Goal: Book appointment/travel/reservation

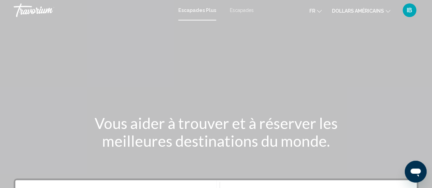
click at [223, 82] on div "Contenu principal" at bounding box center [216, 102] width 432 height 205
click at [237, 13] on font "Escapades" at bounding box center [242, 10] width 24 height 5
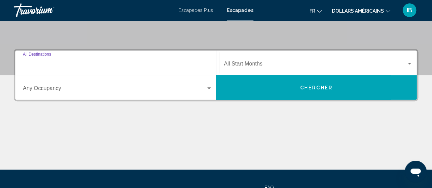
click at [65, 66] on input "Destination All Destinations" at bounding box center [117, 65] width 189 height 6
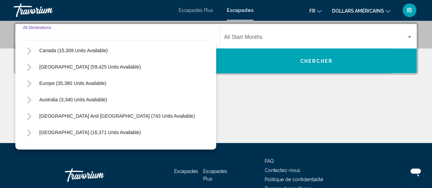
scroll to position [51, 0]
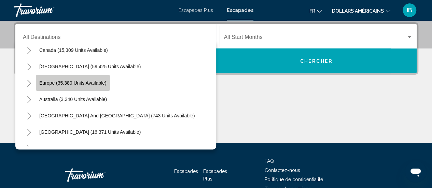
click at [56, 83] on span "Europe (35,380 units available)" at bounding box center [72, 82] width 67 height 5
type input "**********"
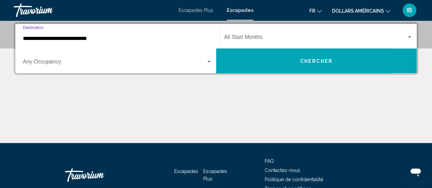
click at [162, 63] on span "Search widget" at bounding box center [114, 63] width 183 height 6
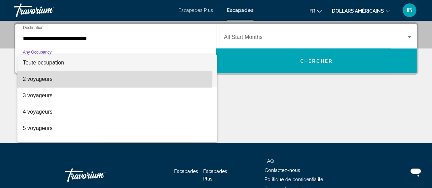
click at [92, 78] on span "2 voyageurs" at bounding box center [117, 79] width 189 height 16
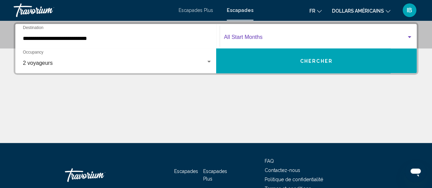
click at [257, 36] on span "Search widget" at bounding box center [315, 39] width 183 height 6
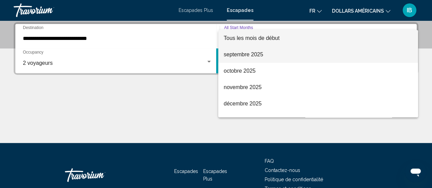
click at [243, 57] on font "septembre 2025" at bounding box center [244, 55] width 40 height 6
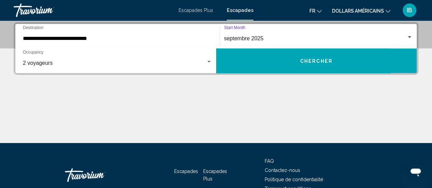
click at [275, 69] on button "Chercher" at bounding box center [316, 61] width 201 height 25
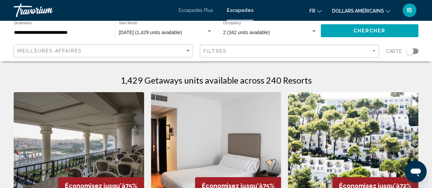
click at [66, 33] on input "**********" at bounding box center [61, 32] width 94 height 5
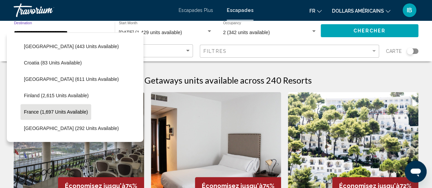
scroll to position [153, 0]
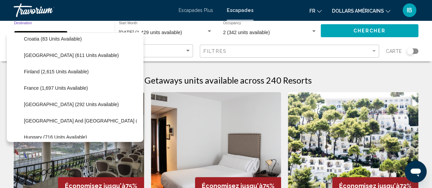
click at [54, 89] on span "France (1,697 units available)" at bounding box center [56, 87] width 64 height 5
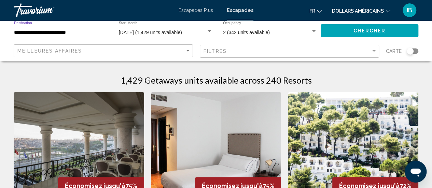
click at [359, 32] on span "Chercher" at bounding box center [369, 30] width 32 height 5
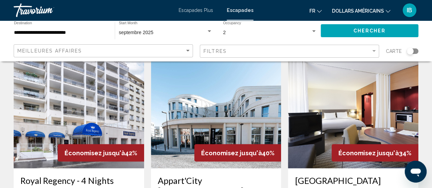
scroll to position [541, 0]
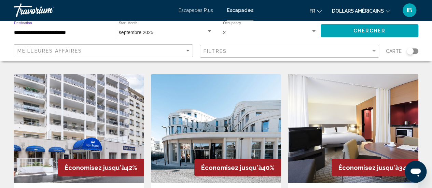
click at [52, 31] on input "**********" at bounding box center [61, 32] width 94 height 5
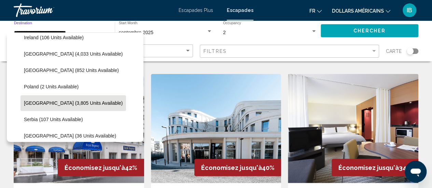
scroll to position [310, 0]
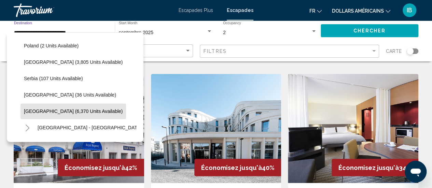
click at [41, 109] on span "[GEOGRAPHIC_DATA] (6,370 units available)" at bounding box center [73, 111] width 99 height 5
type input "**********"
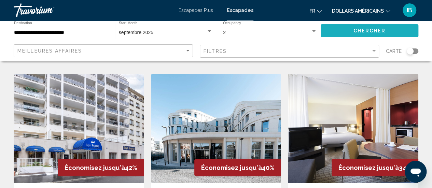
click at [353, 33] on button "Chercher" at bounding box center [370, 30] width 98 height 13
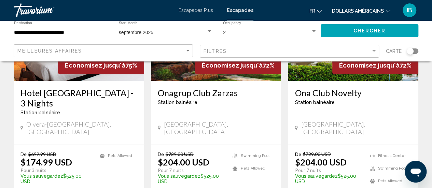
scroll to position [101, 0]
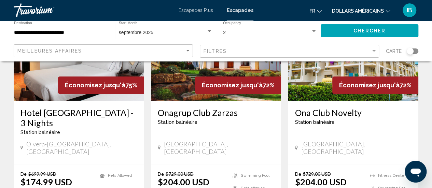
click at [172, 89] on img "Contenu principal" at bounding box center [216, 45] width 131 height 109
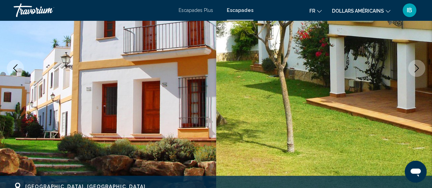
scroll to position [100, 0]
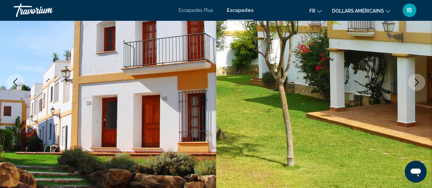
click at [414, 83] on icon "Next image" at bounding box center [417, 82] width 8 height 8
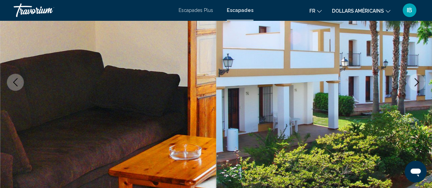
click at [414, 83] on icon "Next image" at bounding box center [417, 82] width 8 height 8
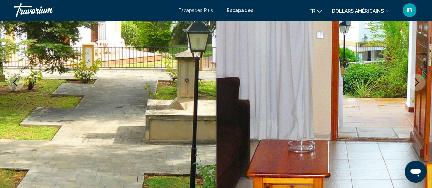
click at [414, 83] on icon "Next image" at bounding box center [417, 82] width 8 height 8
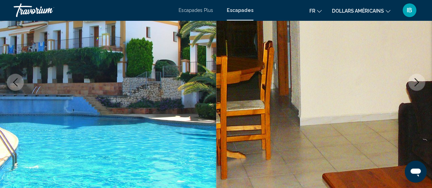
click at [414, 83] on icon "Next image" at bounding box center [417, 82] width 8 height 8
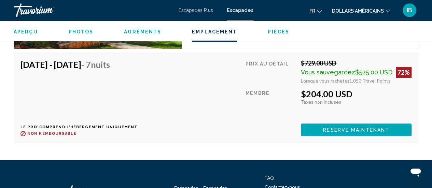
scroll to position [1291, 0]
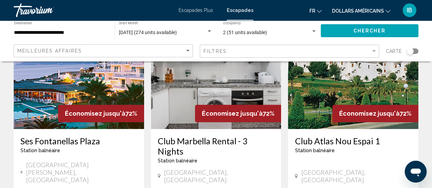
scroll to position [328, 0]
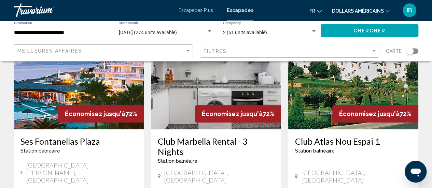
click at [202, 79] on img "Contenu principal" at bounding box center [216, 74] width 131 height 109
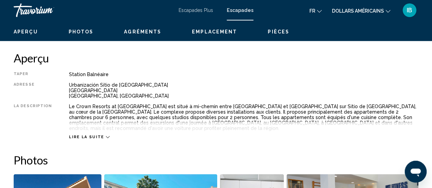
scroll to position [89, 0]
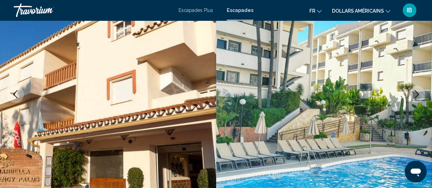
click at [415, 96] on icon "Next image" at bounding box center [417, 94] width 8 height 8
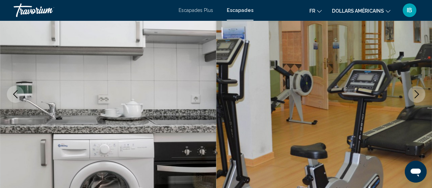
click at [413, 95] on icon "Next image" at bounding box center [417, 94] width 8 height 8
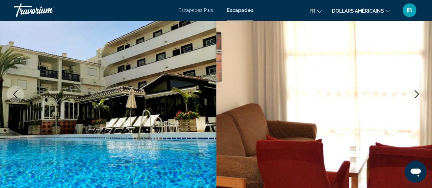
click at [414, 95] on icon "Next image" at bounding box center [417, 94] width 8 height 8
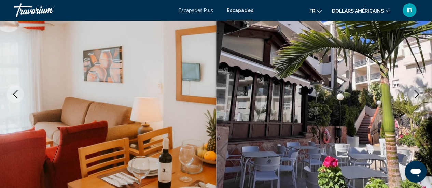
click at [414, 95] on icon "Next image" at bounding box center [417, 94] width 8 height 8
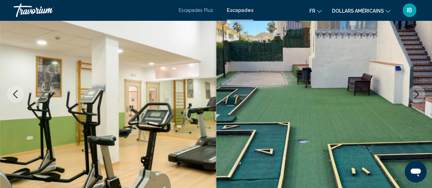
click at [414, 95] on icon "Next image" at bounding box center [417, 94] width 8 height 8
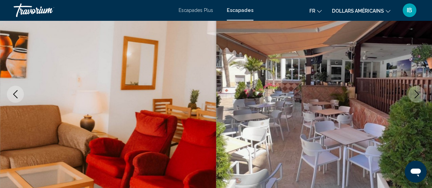
click at [414, 95] on icon "Next image" at bounding box center [417, 94] width 8 height 8
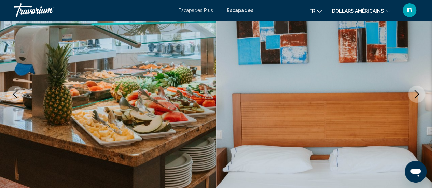
click at [414, 95] on icon "Next image" at bounding box center [417, 94] width 8 height 8
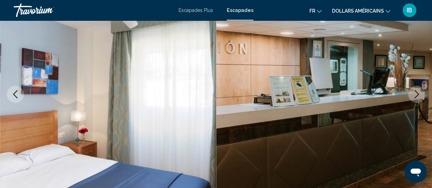
click at [414, 95] on icon "Next image" at bounding box center [417, 94] width 8 height 8
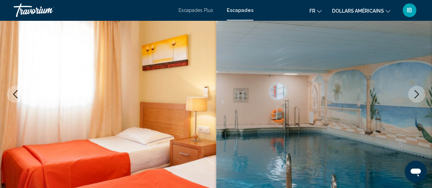
click at [414, 95] on icon "Next image" at bounding box center [417, 94] width 8 height 8
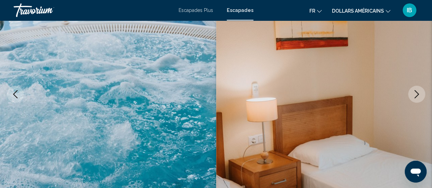
click at [414, 95] on icon "Next image" at bounding box center [417, 94] width 8 height 8
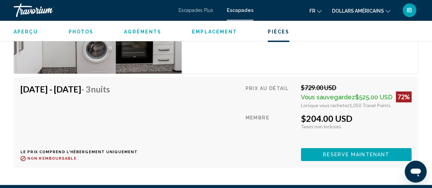
scroll to position [1296, 0]
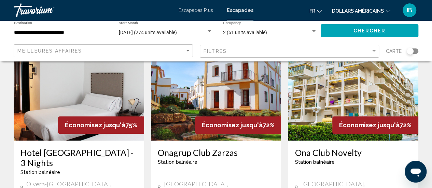
scroll to position [61, 0]
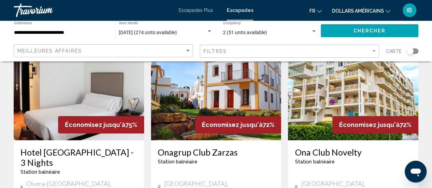
click at [340, 73] on img "Contenu principal" at bounding box center [353, 85] width 131 height 109
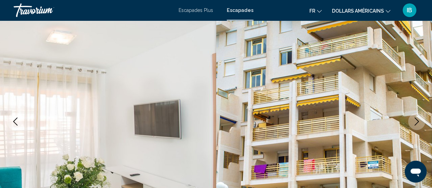
scroll to position [89, 0]
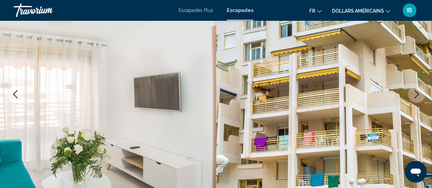
click at [416, 98] on button "Next image" at bounding box center [416, 94] width 17 height 17
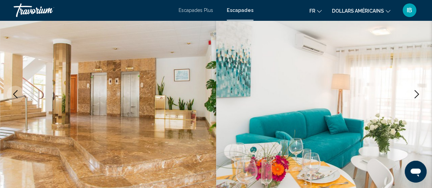
click at [416, 98] on button "Next image" at bounding box center [416, 94] width 17 height 17
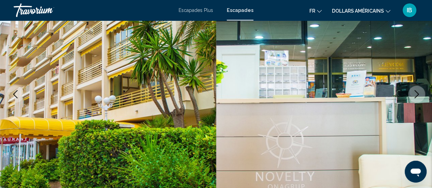
click at [416, 98] on button "Next image" at bounding box center [416, 94] width 17 height 17
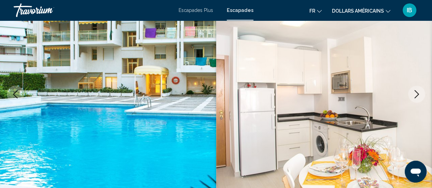
click at [416, 98] on button "Next image" at bounding box center [416, 94] width 17 height 17
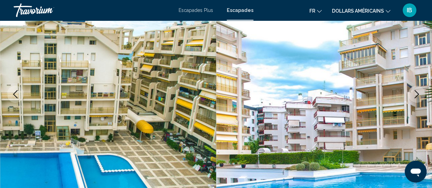
click at [416, 98] on button "Next image" at bounding box center [416, 94] width 17 height 17
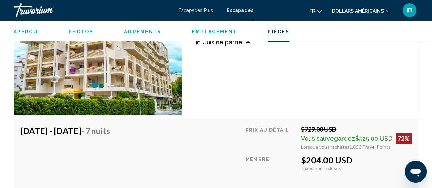
scroll to position [1465, 0]
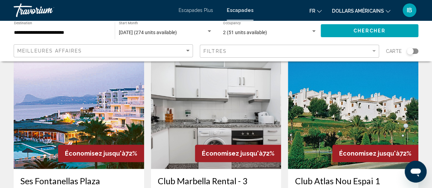
scroll to position [288, 0]
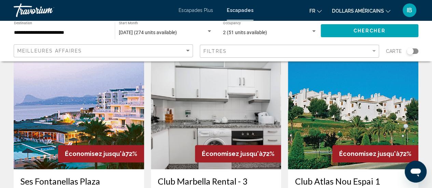
click at [66, 91] on img "Contenu principal" at bounding box center [79, 114] width 131 height 109
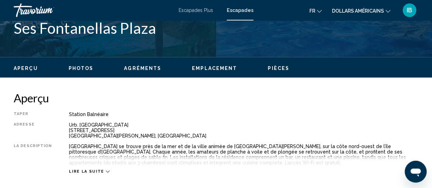
scroll to position [89, 0]
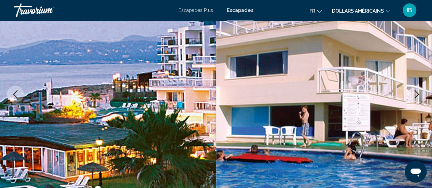
click at [417, 93] on icon "Next image" at bounding box center [417, 94] width 4 height 8
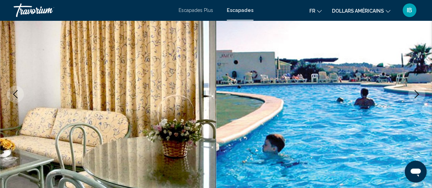
click at [417, 93] on icon "Next image" at bounding box center [417, 94] width 4 height 8
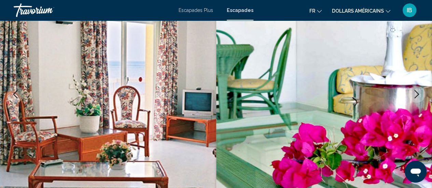
click at [417, 93] on icon "Next image" at bounding box center [417, 94] width 4 height 8
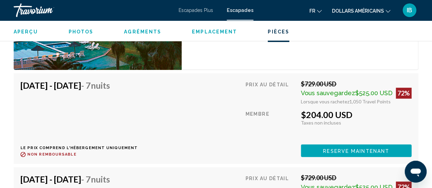
scroll to position [1364, 0]
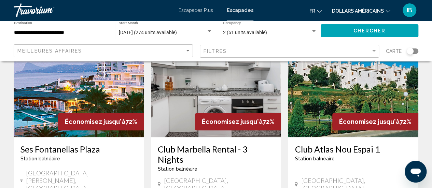
scroll to position [291, 0]
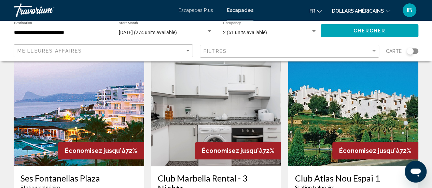
click at [353, 97] on img "Contenu principal" at bounding box center [353, 111] width 131 height 109
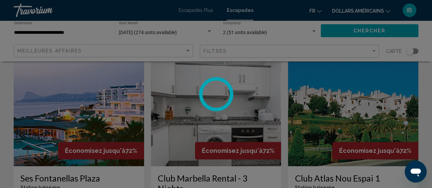
scroll to position [89, 0]
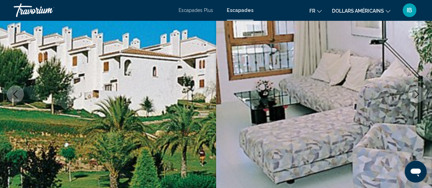
click at [418, 99] on button "Next image" at bounding box center [416, 94] width 17 height 17
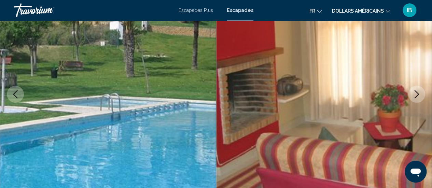
click at [418, 99] on button "Next image" at bounding box center [416, 94] width 17 height 17
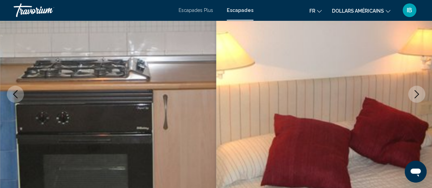
click at [418, 99] on button "Next image" at bounding box center [416, 94] width 17 height 17
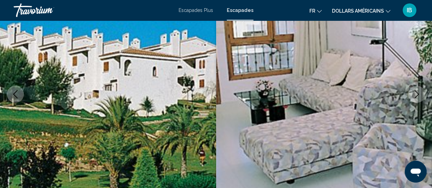
click at [418, 99] on button "Next image" at bounding box center [416, 94] width 17 height 17
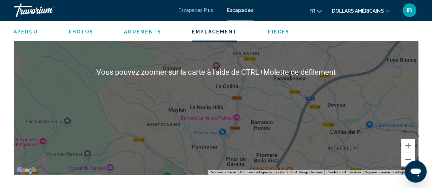
scroll to position [974, 0]
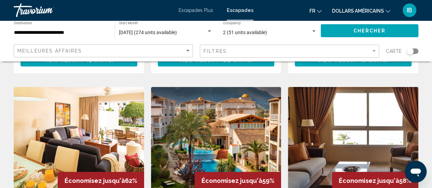
scroll to position [767, 0]
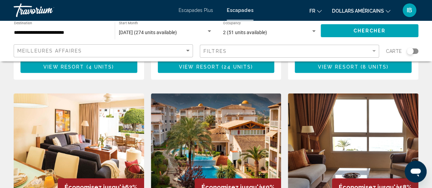
click at [342, 108] on img "Contenu principal" at bounding box center [353, 148] width 131 height 109
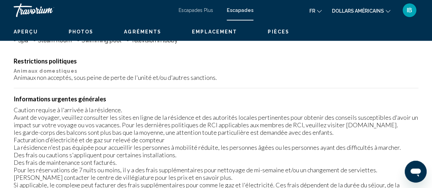
scroll to position [89, 0]
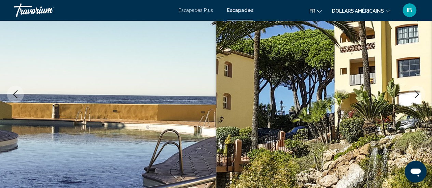
click at [247, 109] on img "Contenu principal" at bounding box center [324, 94] width 216 height 325
click at [416, 93] on icon "Next image" at bounding box center [417, 94] width 8 height 8
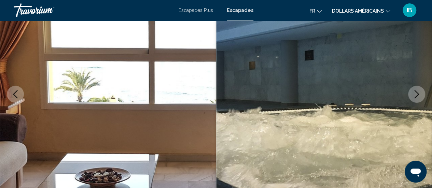
click at [416, 93] on icon "Next image" at bounding box center [417, 94] width 8 height 8
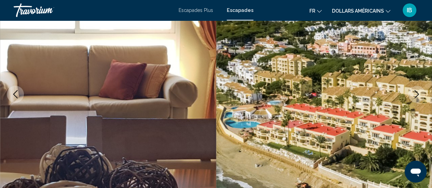
click at [416, 93] on icon "Next image" at bounding box center [417, 94] width 8 height 8
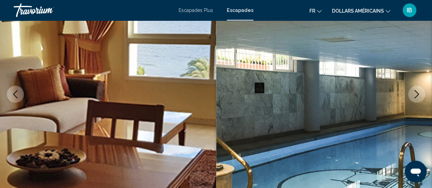
click at [416, 93] on icon "Next image" at bounding box center [417, 94] width 8 height 8
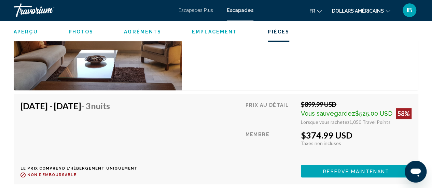
scroll to position [1335, 0]
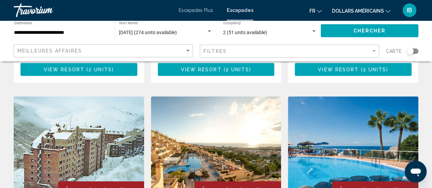
scroll to position [550, 0]
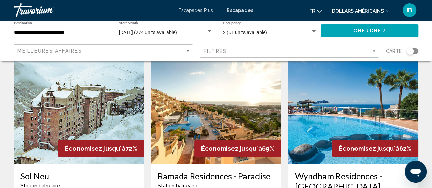
click at [233, 91] on img "Contenu principal" at bounding box center [216, 109] width 131 height 109
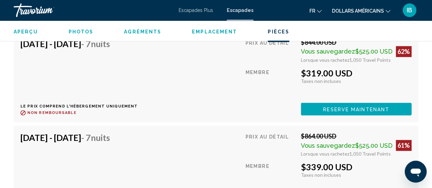
scroll to position [1554, 0]
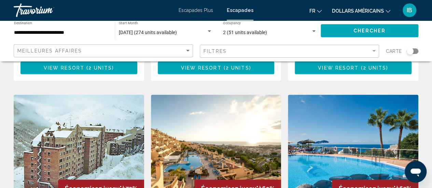
scroll to position [555, 0]
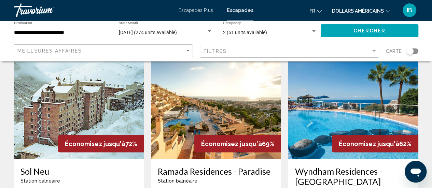
click at [324, 84] on img "Contenu principal" at bounding box center [353, 104] width 131 height 109
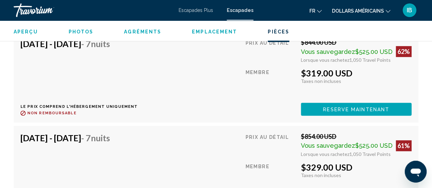
scroll to position [1467, 0]
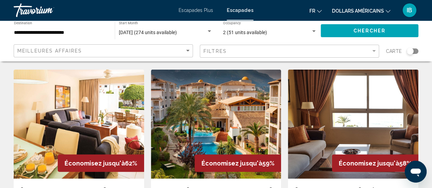
scroll to position [790, 0]
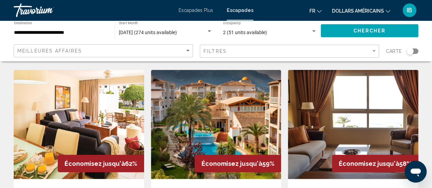
click at [77, 95] on img "Contenu principal" at bounding box center [79, 124] width 131 height 109
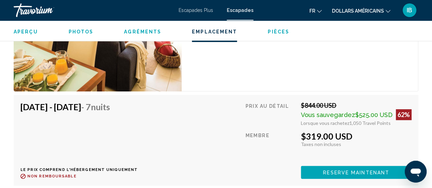
scroll to position [1405, 0]
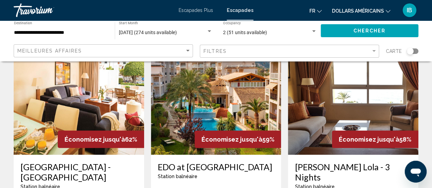
scroll to position [815, 0]
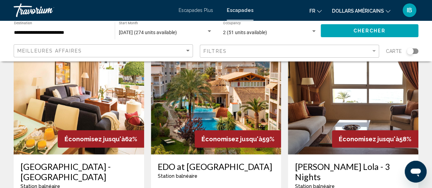
click at [180, 88] on img "Contenu principal" at bounding box center [216, 99] width 131 height 109
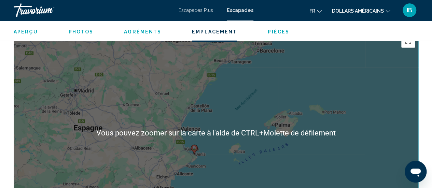
scroll to position [1035, 0]
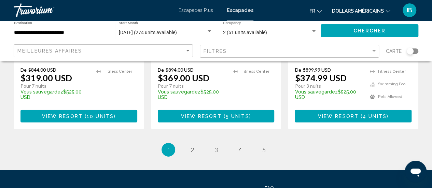
scroll to position [980, 0]
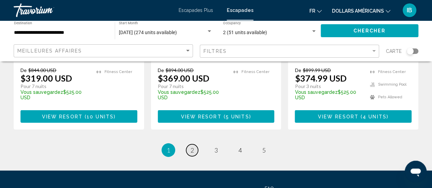
click at [192, 147] on span "2" at bounding box center [192, 151] width 3 height 8
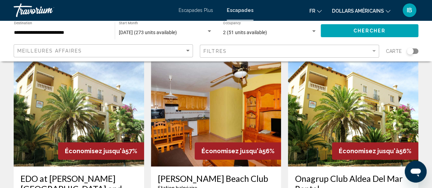
scroll to position [31, 0]
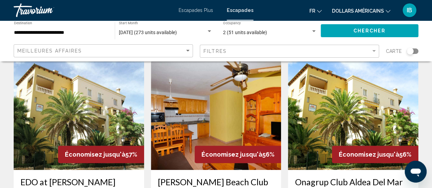
click at [89, 111] on img "Contenu principal" at bounding box center [79, 115] width 131 height 109
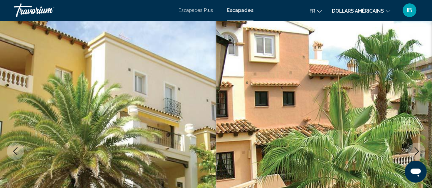
scroll to position [89, 0]
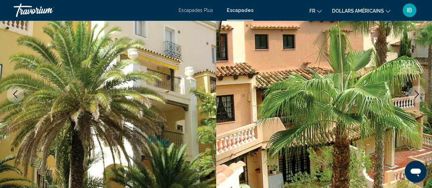
click at [419, 94] on icon "Next image" at bounding box center [417, 94] width 8 height 8
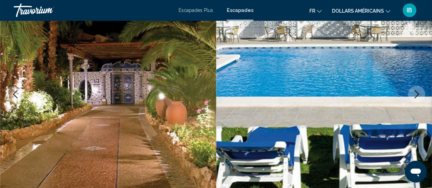
click at [419, 94] on icon "Next image" at bounding box center [417, 94] width 8 height 8
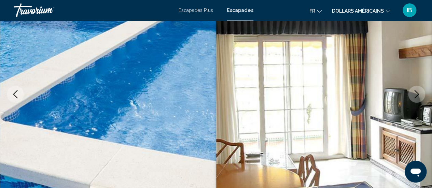
click at [419, 94] on icon "Next image" at bounding box center [417, 94] width 8 height 8
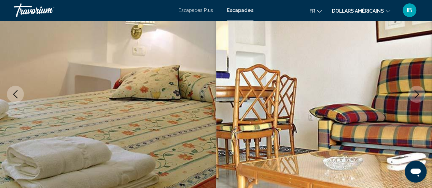
click at [419, 94] on icon "Next image" at bounding box center [417, 94] width 8 height 8
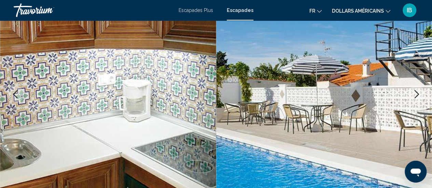
click at [419, 94] on icon "Next image" at bounding box center [417, 94] width 8 height 8
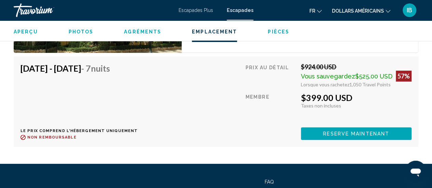
scroll to position [1338, 0]
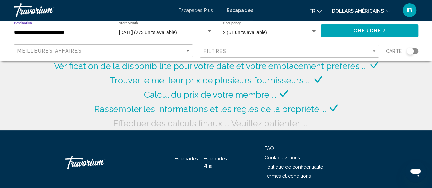
click at [55, 31] on input "**********" at bounding box center [61, 32] width 94 height 5
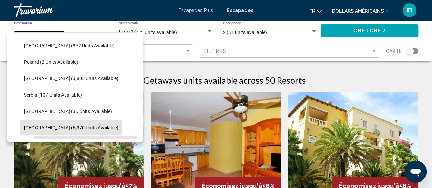
scroll to position [293, 0]
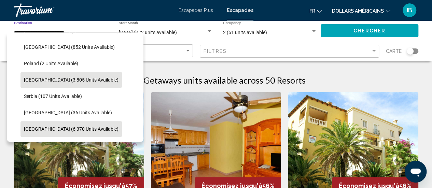
click at [55, 81] on span "[GEOGRAPHIC_DATA] (3,805 units available)" at bounding box center [71, 79] width 95 height 5
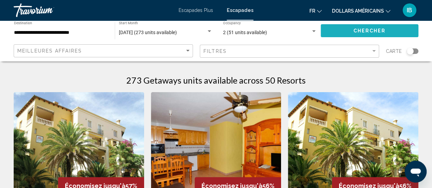
click at [362, 31] on span "Chercher" at bounding box center [369, 30] width 32 height 5
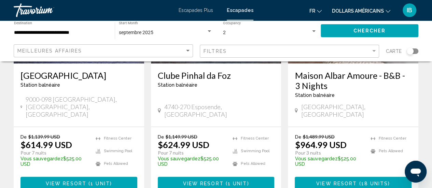
scroll to position [138, 0]
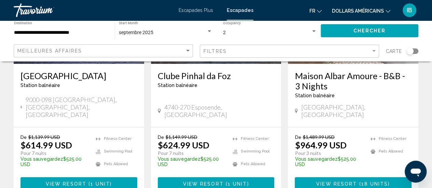
click at [60, 31] on input "**********" at bounding box center [61, 32] width 94 height 5
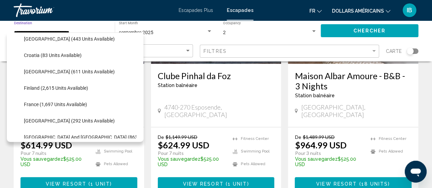
scroll to position [136, 0]
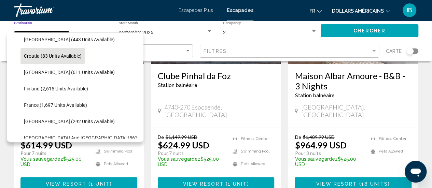
click at [44, 56] on span "Croatia (83 units available)" at bounding box center [53, 55] width 58 height 5
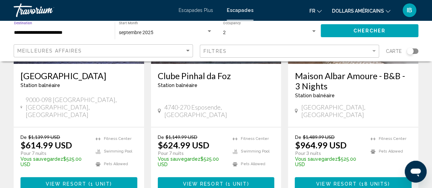
click at [360, 34] on button "Chercher" at bounding box center [370, 30] width 98 height 13
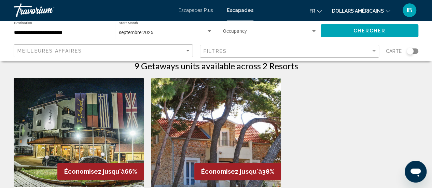
scroll to position [7, 0]
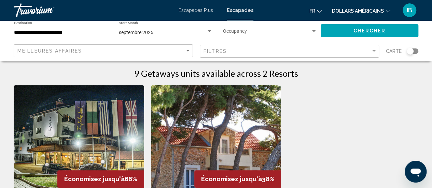
click at [40, 35] on input "**********" at bounding box center [61, 32] width 94 height 5
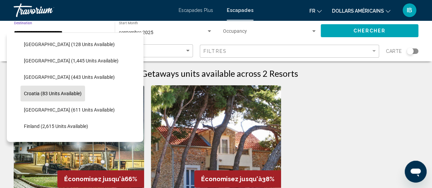
scroll to position [99, 0]
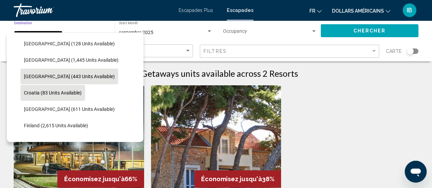
click at [52, 79] on span "[GEOGRAPHIC_DATA] (443 units available)" at bounding box center [69, 76] width 91 height 5
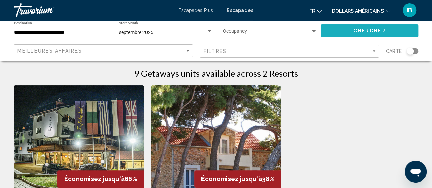
click at [351, 29] on button "Chercher" at bounding box center [370, 30] width 98 height 13
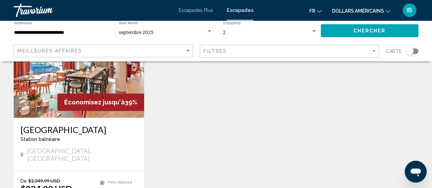
scroll to position [63, 0]
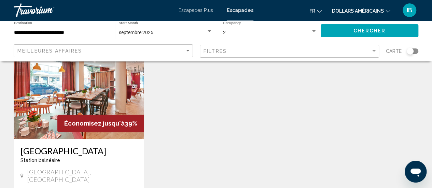
click at [55, 31] on input "**********" at bounding box center [61, 32] width 94 height 5
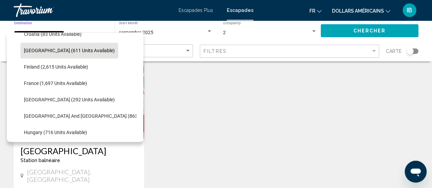
scroll to position [158, 0]
click at [54, 55] on button "[GEOGRAPHIC_DATA] (611 units available)" at bounding box center [70, 51] width 98 height 16
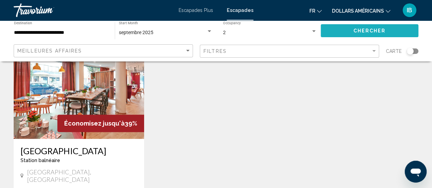
click at [331, 31] on button "Chercher" at bounding box center [370, 30] width 98 height 13
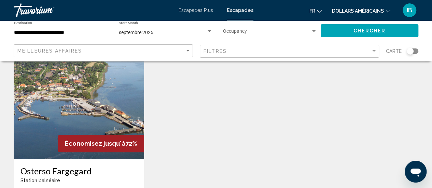
scroll to position [41, 0]
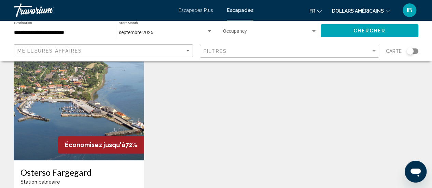
click at [39, 31] on input "**********" at bounding box center [61, 32] width 94 height 5
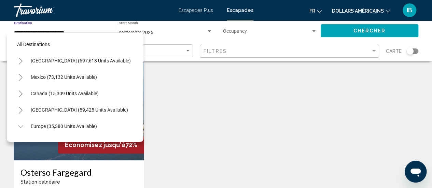
scroll to position [125, 0]
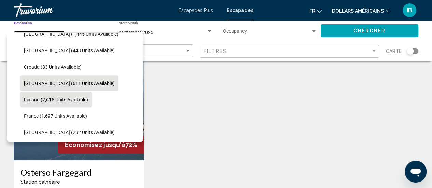
click at [51, 102] on button "Finland (2,615 units available)" at bounding box center [56, 100] width 71 height 16
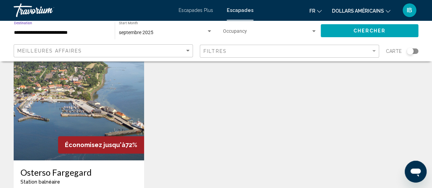
click at [334, 34] on button "Chercher" at bounding box center [370, 30] width 98 height 13
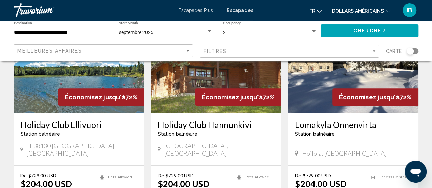
scroll to position [164, 0]
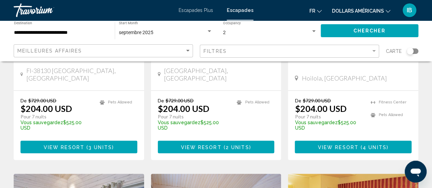
click at [37, 30] on input "**********" at bounding box center [61, 32] width 94 height 5
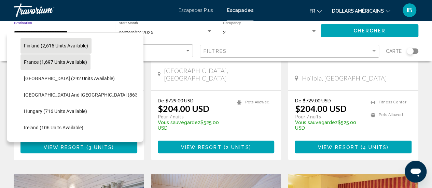
scroll to position [187, 0]
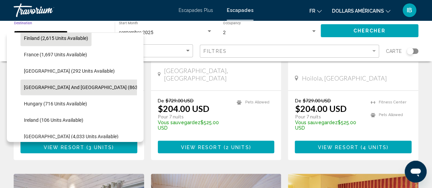
click at [60, 84] on button "[GEOGRAPHIC_DATA] and [GEOGRAPHIC_DATA] (863 units available)" at bounding box center [98, 88] width 154 height 16
type input "**********"
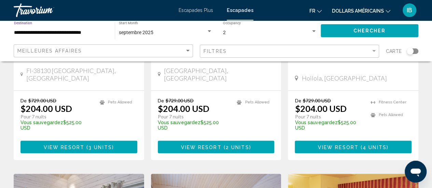
click at [376, 30] on span "Chercher" at bounding box center [369, 30] width 32 height 5
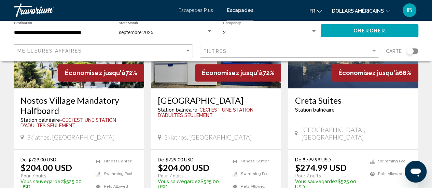
scroll to position [113, 0]
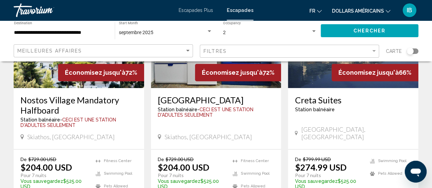
click at [51, 80] on img "Contenu principal" at bounding box center [79, 33] width 131 height 109
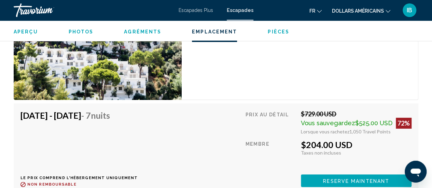
scroll to position [1334, 0]
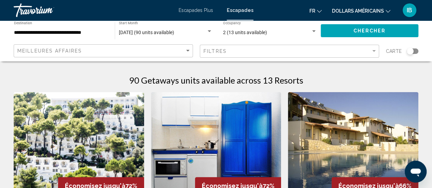
click at [201, 111] on img "Contenu principal" at bounding box center [216, 146] width 131 height 109
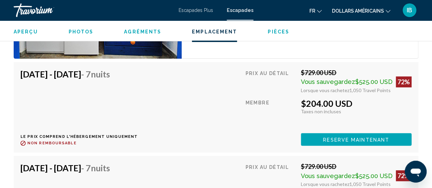
scroll to position [1356, 0]
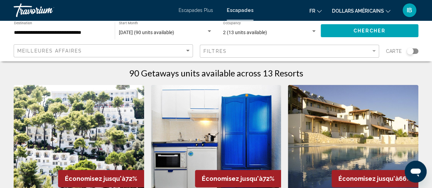
scroll to position [6, 0]
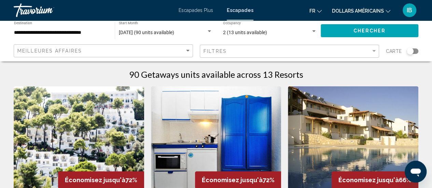
click at [331, 121] on img "Contenu principal" at bounding box center [353, 140] width 131 height 109
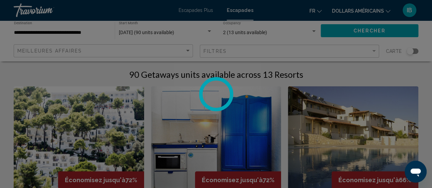
scroll to position [89, 0]
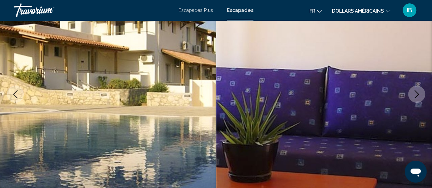
click at [418, 97] on icon "Next image" at bounding box center [417, 94] width 8 height 8
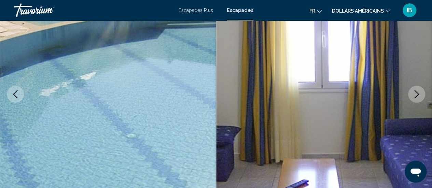
click at [418, 97] on icon "Next image" at bounding box center [417, 94] width 8 height 8
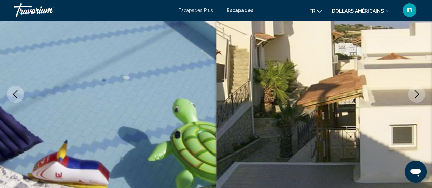
click at [418, 97] on icon "Next image" at bounding box center [417, 94] width 8 height 8
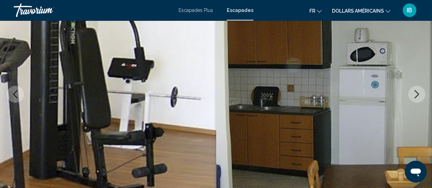
click at [418, 97] on icon "Next image" at bounding box center [417, 94] width 8 height 8
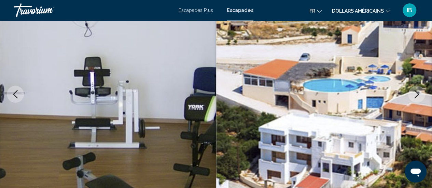
click at [418, 97] on icon "Next image" at bounding box center [417, 94] width 8 height 8
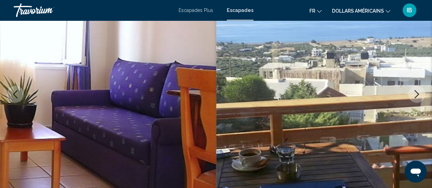
click at [418, 97] on icon "Next image" at bounding box center [417, 94] width 8 height 8
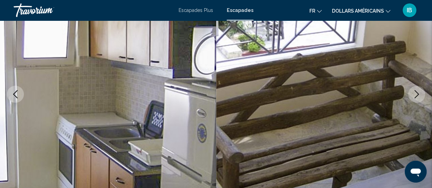
click at [418, 97] on icon "Next image" at bounding box center [417, 94] width 8 height 8
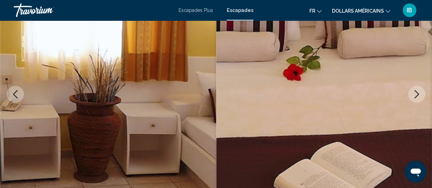
click at [418, 97] on icon "Next image" at bounding box center [417, 94] width 8 height 8
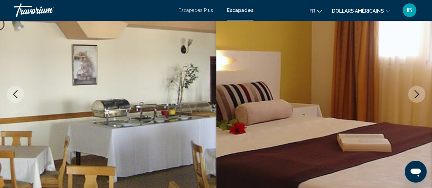
click at [418, 97] on icon "Next image" at bounding box center [417, 94] width 8 height 8
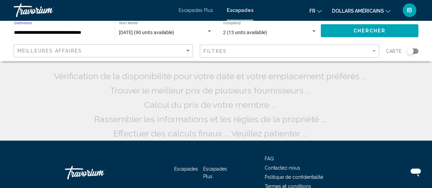
click at [51, 30] on input "**********" at bounding box center [61, 32] width 94 height 5
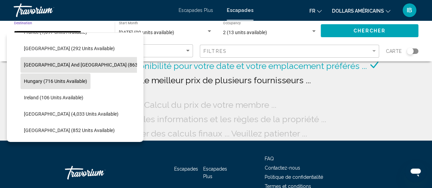
scroll to position [213, 0]
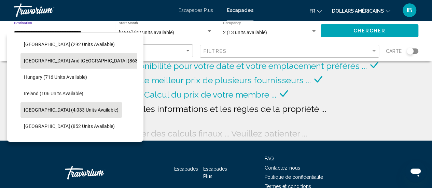
click at [59, 105] on button "[GEOGRAPHIC_DATA] (4,033 units available)" at bounding box center [71, 110] width 101 height 16
type input "**********"
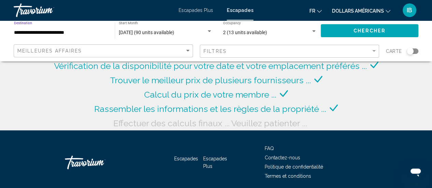
click at [351, 32] on button "Chercher" at bounding box center [370, 30] width 98 height 13
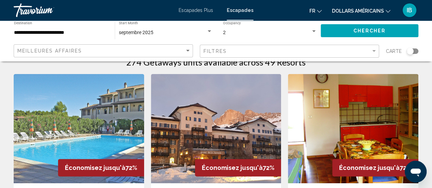
scroll to position [22, 0]
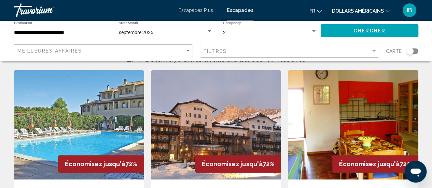
click at [95, 129] on img "Contenu principal" at bounding box center [79, 124] width 131 height 109
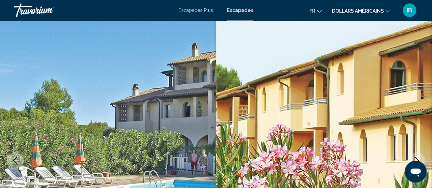
scroll to position [89, 0]
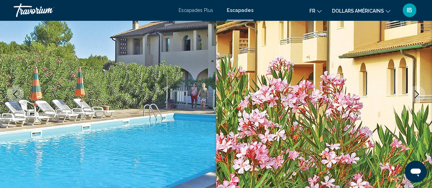
click at [411, 93] on button "Next image" at bounding box center [416, 94] width 17 height 17
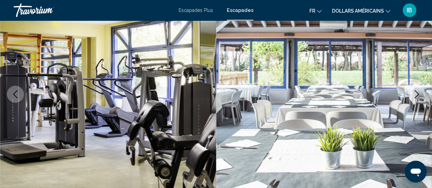
click at [411, 93] on button "Next image" at bounding box center [416, 94] width 17 height 17
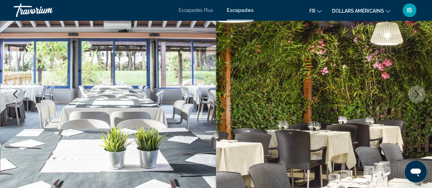
click at [411, 93] on button "Next image" at bounding box center [416, 94] width 17 height 17
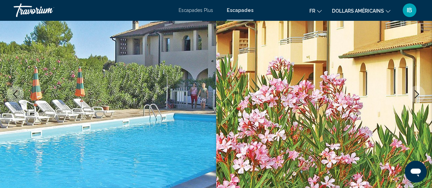
click at [411, 93] on button "Next image" at bounding box center [416, 94] width 17 height 17
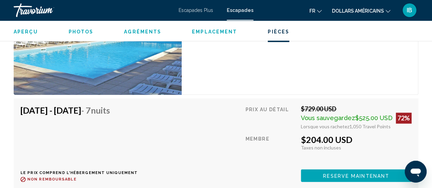
scroll to position [1597, 0]
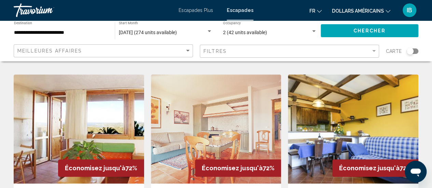
scroll to position [280, 0]
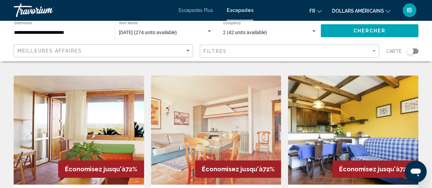
click at [74, 122] on img "Contenu principal" at bounding box center [79, 130] width 131 height 109
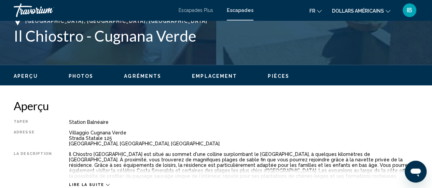
scroll to position [89, 0]
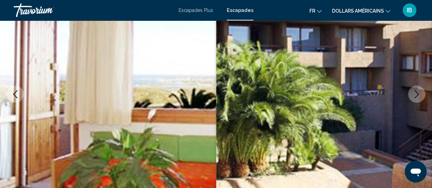
click at [417, 94] on icon "Next image" at bounding box center [417, 94] width 8 height 8
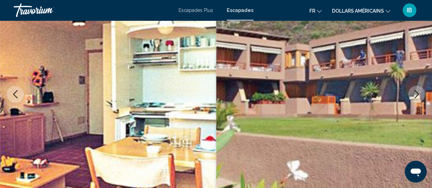
click at [417, 93] on icon "Next image" at bounding box center [417, 94] width 8 height 8
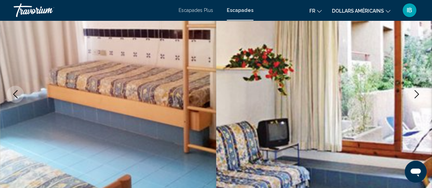
click at [417, 93] on icon "Next image" at bounding box center [417, 94] width 8 height 8
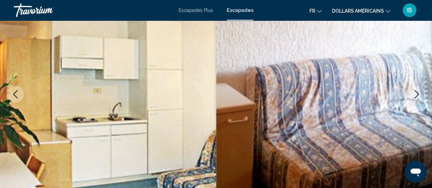
click at [417, 93] on icon "Next image" at bounding box center [417, 94] width 8 height 8
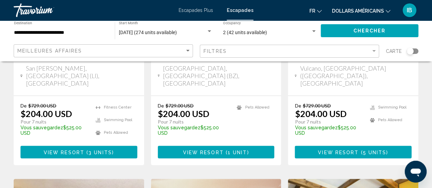
scroll to position [168, 0]
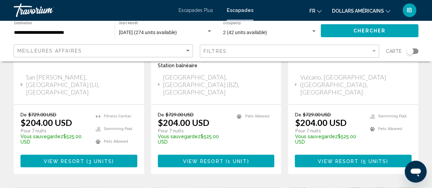
click at [409, 52] on div "Search widget" at bounding box center [410, 51] width 7 height 7
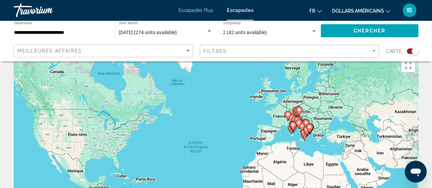
scroll to position [0, 0]
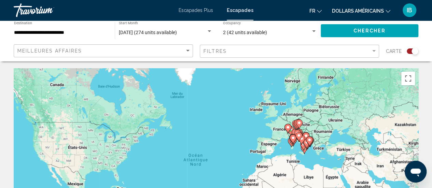
click at [282, 150] on div "Pour activer le glissement avec le clavier, appuyez sur Alt+Entrée. Une fois ce…" at bounding box center [216, 170] width 405 height 205
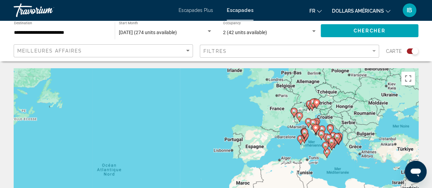
click at [282, 150] on div "Pour activer le glissement avec le clavier, appuyez sur Alt+Entrée. Une fois ce…" at bounding box center [216, 170] width 405 height 205
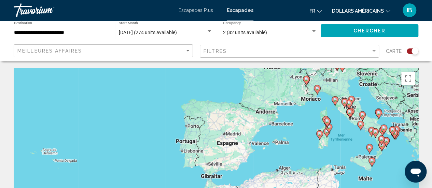
click at [319, 104] on div "Pour activer le glissement avec le clavier, appuyez sur Alt+Entrée. Une fois ce…" at bounding box center [216, 170] width 405 height 205
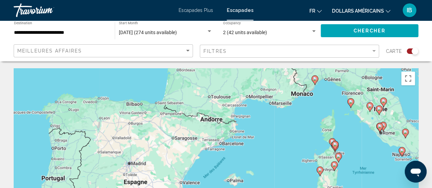
click at [326, 107] on div "Pour activer le glissement avec le clavier, appuyez sur Alt+Entrée. Une fois ce…" at bounding box center [216, 170] width 405 height 205
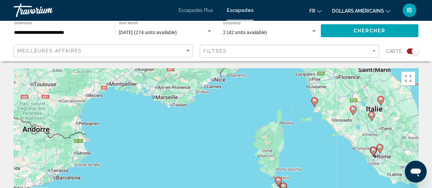
drag, startPoint x: 369, startPoint y: 126, endPoint x: 303, endPoint y: 123, distance: 66.4
click at [303, 123] on div "Pour activer le glissement avec le clavier, appuyez sur Alt+Entrée. Une fois ce…" at bounding box center [216, 170] width 405 height 205
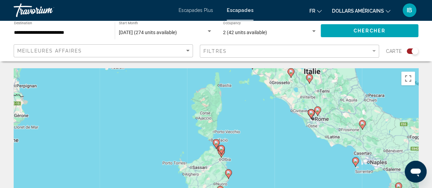
drag, startPoint x: 336, startPoint y: 149, endPoint x: 268, endPoint y: 112, distance: 76.8
click at [268, 112] on div "Pour activer le glissement avec le clavier, appuyez sur Alt+Entrée. Une fois ce…" at bounding box center [216, 170] width 405 height 205
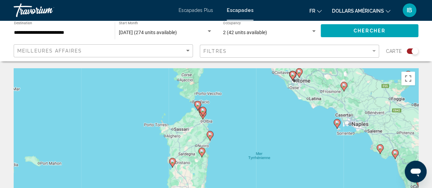
drag, startPoint x: 273, startPoint y: 137, endPoint x: 253, endPoint y: 98, distance: 44.3
click at [253, 98] on div "Pour activer le glissement avec le clavier, appuyez sur Alt+Entrée. Une fois ce…" at bounding box center [216, 170] width 405 height 205
click at [218, 117] on div "Pour activer le glissement avec le clavier, appuyez sur Alt+Entrée. Une fois ce…" at bounding box center [216, 170] width 405 height 205
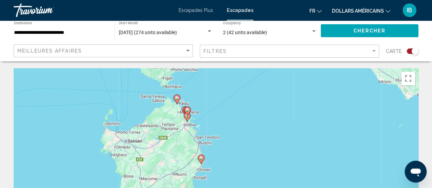
click at [205, 119] on div "Pour activer le glissement avec le clavier, appuyez sur Alt+Entrée. Une fois ce…" at bounding box center [216, 170] width 405 height 205
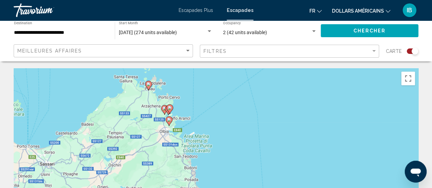
click at [180, 115] on div "Pour activer le glissement avec le clavier, appuyez sur Alt+Entrée. Une fois ce…" at bounding box center [216, 170] width 405 height 205
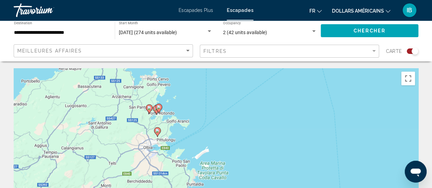
click at [180, 114] on div "Pour activer le glissement avec le clavier, appuyez sur Alt+Entrée. Une fois ce…" at bounding box center [216, 170] width 405 height 205
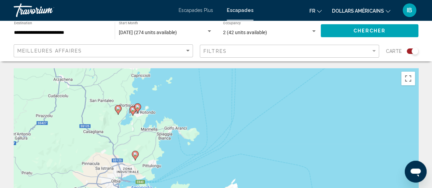
drag, startPoint x: 167, startPoint y: 111, endPoint x: 240, endPoint y: 102, distance: 73.7
click at [240, 102] on div "Pour activer le glissement avec le clavier, appuyez sur Alt+Entrée. Une fois ce…" at bounding box center [216, 170] width 405 height 205
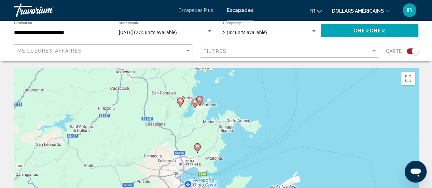
click at [195, 103] on image "Contenu principal" at bounding box center [195, 102] width 4 height 4
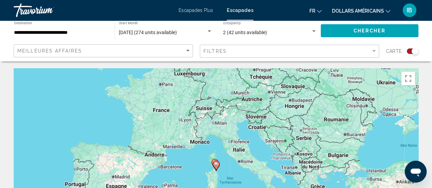
click at [231, 168] on div "Pour naviguer, appuyez sur les touches fléchées. Pour activer le glissement ave…" at bounding box center [216, 170] width 405 height 205
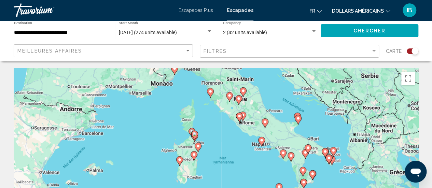
drag, startPoint x: 257, startPoint y: 138, endPoint x: 256, endPoint y: 131, distance: 7.0
click at [256, 131] on div "Pour naviguer, appuyez sur les touches fléchées. Pour activer le glissement ave…" at bounding box center [216, 170] width 405 height 205
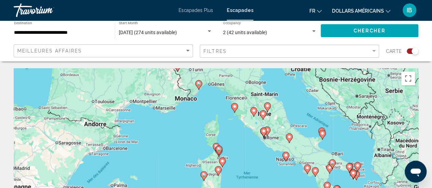
drag, startPoint x: 282, startPoint y: 163, endPoint x: 316, endPoint y: 198, distance: 48.6
click at [316, 188] on html "**********" at bounding box center [216, 94] width 432 height 188
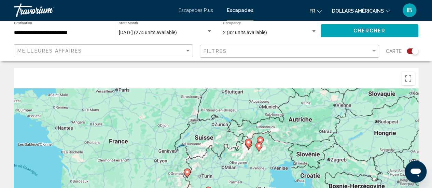
scroll to position [85, 0]
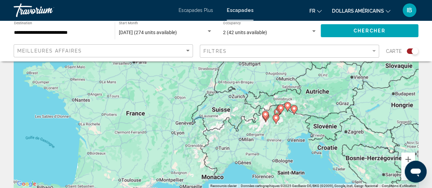
drag, startPoint x: 258, startPoint y: 141, endPoint x: 273, endPoint y: 38, distance: 104.0
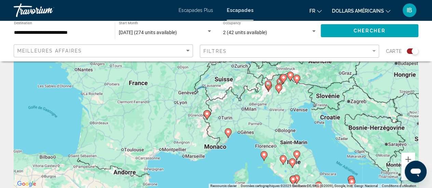
drag, startPoint x: 229, startPoint y: 167, endPoint x: 243, endPoint y: 129, distance: 40.8
click at [243, 129] on div "Pour activer le glissement avec le clavier, appuyez sur Alt+Entrée. Une fois ce…" at bounding box center [216, 86] width 405 height 205
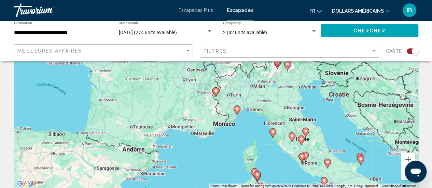
click at [237, 110] on image "Contenu principal" at bounding box center [237, 109] width 4 height 4
type input "**********"
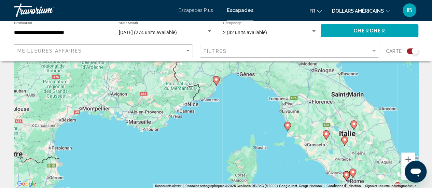
click at [215, 83] on icon "Contenu principal" at bounding box center [216, 81] width 6 height 9
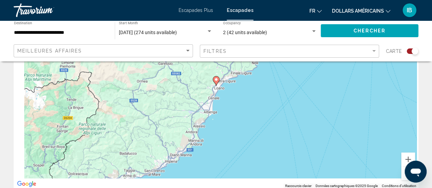
click at [215, 83] on icon "Contenu principal" at bounding box center [216, 81] width 6 height 9
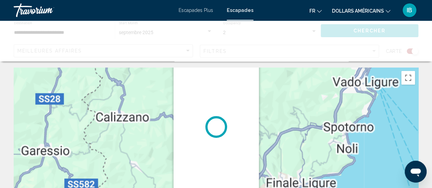
scroll to position [0, 0]
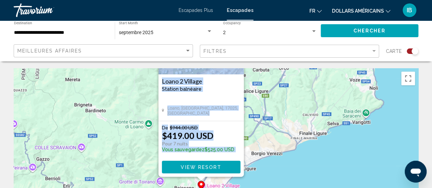
drag, startPoint x: 295, startPoint y: 124, endPoint x: 280, endPoint y: 52, distance: 73.5
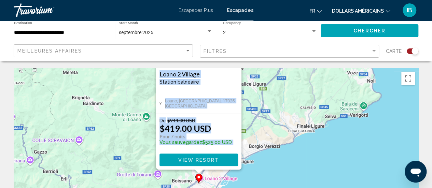
click at [326, 171] on div "Pour activer le glissement avec le clavier, appuyez sur Alt+Entrée. Une fois ce…" at bounding box center [216, 170] width 405 height 205
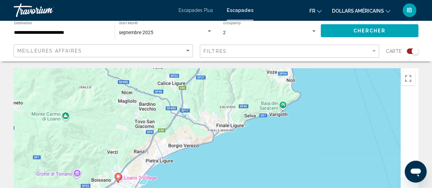
drag, startPoint x: 341, startPoint y: 154, endPoint x: 252, endPoint y: 150, distance: 89.3
click at [252, 150] on div "Pour activer le glissement avec le clavier, appuyez sur Alt+Entrée. Une fois ce…" at bounding box center [216, 170] width 405 height 205
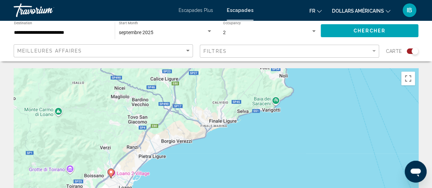
click at [252, 150] on div "Pour activer le glissement avec le clavier, appuyez sur Alt+Entrée. Une fois ce…" at bounding box center [216, 170] width 405 height 205
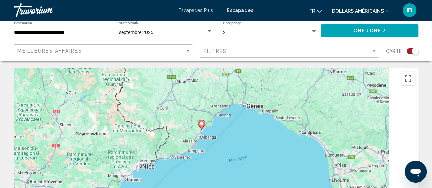
drag, startPoint x: 299, startPoint y: 150, endPoint x: 242, endPoint y: 119, distance: 65.0
click at [242, 119] on div "Pour activer le glissement avec le clavier, appuyez sur Alt+Entrée. Une fois ce…" at bounding box center [216, 170] width 405 height 205
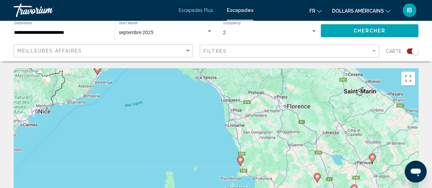
drag, startPoint x: 241, startPoint y: 115, endPoint x: 154, endPoint y: 73, distance: 96.6
click at [154, 73] on div "Pour activer le glissement avec le clavier, appuyez sur Alt+Entrée. Une fois ce…" at bounding box center [216, 170] width 405 height 205
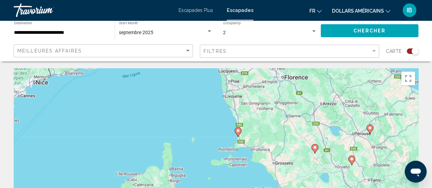
drag, startPoint x: 183, startPoint y: 114, endPoint x: 180, endPoint y: 77, distance: 37.1
click at [180, 77] on div "Pour activer le glissement avec le clavier, appuyez sur Alt+Entrée. Une fois ce…" at bounding box center [216, 170] width 405 height 205
click at [239, 134] on icon "Contenu principal" at bounding box center [237, 132] width 6 height 9
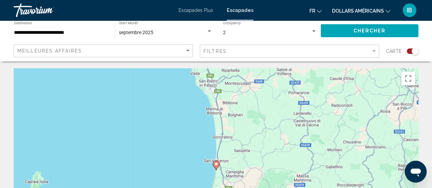
click at [215, 167] on icon "Contenu principal" at bounding box center [216, 165] width 6 height 9
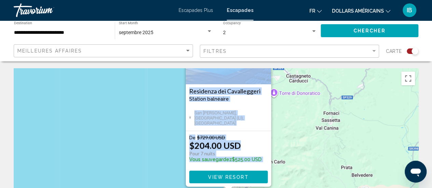
drag, startPoint x: 146, startPoint y: 148, endPoint x: 158, endPoint y: 83, distance: 66.4
click at [158, 83] on div "Pour activer le glissement avec le clavier, appuyez sur Alt+Entrée. Une fois ce…" at bounding box center [216, 170] width 405 height 205
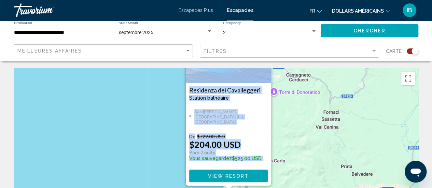
click at [161, 125] on div "Pour activer le glissement avec le clavier, appuyez sur Alt+Entrée. Une fois ce…" at bounding box center [216, 170] width 405 height 205
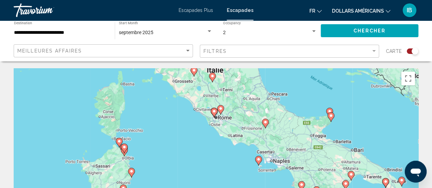
drag, startPoint x: 226, startPoint y: 138, endPoint x: 217, endPoint y: 71, distance: 66.8
click at [217, 71] on div "Pour activer le glissement avec le clavier, appuyez sur Alt+Entrée. Une fois ce…" at bounding box center [216, 170] width 405 height 205
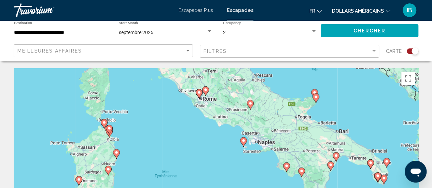
drag, startPoint x: 327, startPoint y: 159, endPoint x: 304, endPoint y: 128, distance: 38.8
click at [304, 128] on div "Pour activer le glissement avec le clavier, appuyez sur Alt+Entrée. Une fois ce…" at bounding box center [216, 170] width 405 height 205
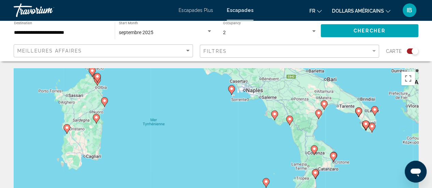
drag, startPoint x: 311, startPoint y: 98, endPoint x: 306, endPoint y: 56, distance: 42.0
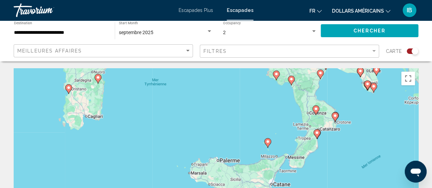
drag, startPoint x: 289, startPoint y: 115, endPoint x: 285, endPoint y: 112, distance: 4.4
click at [285, 112] on div "Pour activer le glissement avec le clavier, appuyez sur Alt+Entrée. Une fois ce…" at bounding box center [216, 170] width 405 height 205
click at [336, 118] on icon "Contenu principal" at bounding box center [335, 117] width 6 height 9
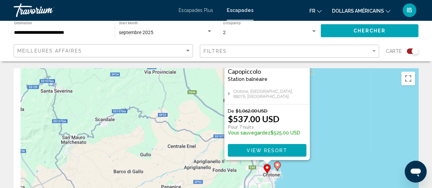
drag, startPoint x: 313, startPoint y: 155, endPoint x: 364, endPoint y: 65, distance: 103.4
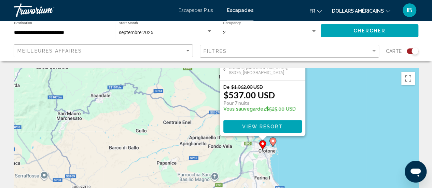
drag, startPoint x: 369, startPoint y: 121, endPoint x: 361, endPoint y: 70, distance: 51.6
click at [361, 70] on div "Pour activer le glissement avec le clavier, appuyez sur Alt+Entrée. Une fois ce…" at bounding box center [216, 170] width 405 height 205
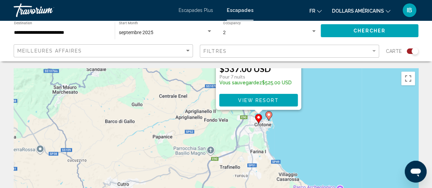
click at [268, 119] on icon "Contenu principal" at bounding box center [269, 116] width 6 height 9
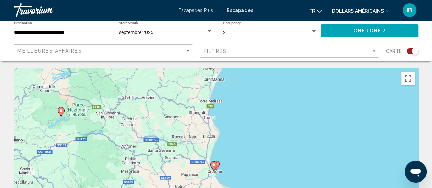
click at [217, 167] on gmp-advanced-marker "Contenu principal" at bounding box center [213, 166] width 7 height 10
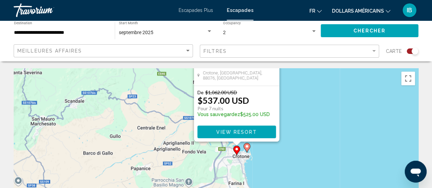
drag, startPoint x: 303, startPoint y: 169, endPoint x: 311, endPoint y: 65, distance: 104.2
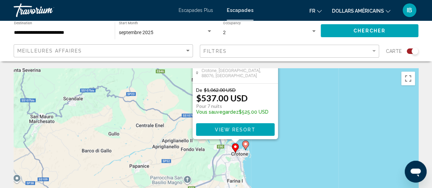
click at [245, 147] on icon "Contenu principal" at bounding box center [245, 145] width 6 height 9
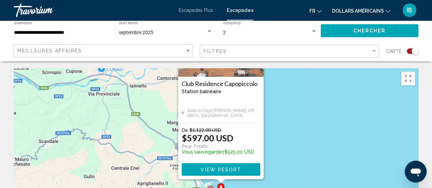
drag, startPoint x: 312, startPoint y: 168, endPoint x: 317, endPoint y: 97, distance: 71.2
click at [317, 97] on div "Pour activer le glissement avec le clavier, appuyez sur Alt+Entrée. Une fois ce…" at bounding box center [216, 170] width 405 height 205
click at [317, 98] on div "Pour activer le glissement avec le clavier, appuyez sur Alt+Entrée. Une fois ce…" at bounding box center [216, 170] width 405 height 205
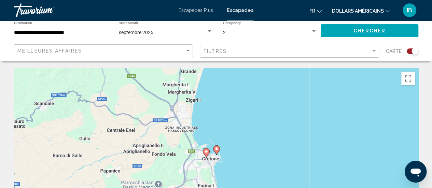
drag, startPoint x: 305, startPoint y: 103, endPoint x: 303, endPoint y: 82, distance: 21.6
click at [303, 82] on div "Pour activer le glissement avec le clavier, appuyez sur Alt+Entrée. Une fois ce…" at bounding box center [216, 170] width 405 height 205
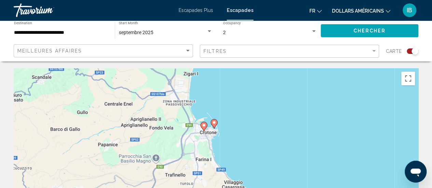
click at [303, 82] on div "Pour activer le glissement avec le clavier, appuyez sur Alt+Entrée. Une fois ce…" at bounding box center [216, 170] width 405 height 205
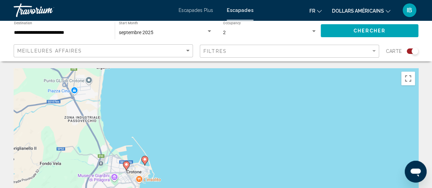
click at [303, 82] on div "Pour activer le glissement avec le clavier, appuyez sur Alt+Entrée. Une fois ce…" at bounding box center [216, 170] width 405 height 205
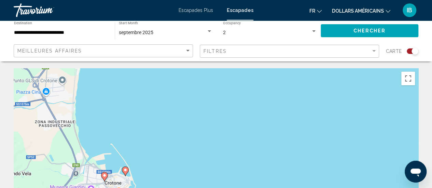
click at [303, 82] on div "Pour activer le glissement avec le clavier, appuyez sur Alt+Entrée. Une fois ce…" at bounding box center [216, 170] width 405 height 205
click at [230, 117] on div "Pour activer le glissement avec le clavier, appuyez sur Alt+Entrée. Une fois ce…" at bounding box center [216, 170] width 405 height 205
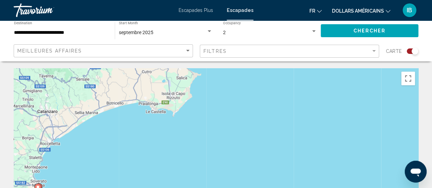
drag, startPoint x: 171, startPoint y: 169, endPoint x: 221, endPoint y: 81, distance: 101.2
click at [221, 81] on div "Pour activer le glissement avec le clavier, appuyez sur Alt+Entrée. Une fois ce…" at bounding box center [216, 170] width 405 height 205
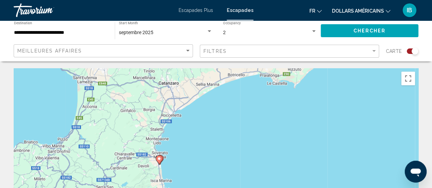
drag, startPoint x: 199, startPoint y: 130, endPoint x: 320, endPoint y: 101, distance: 124.8
click at [320, 101] on div "Pour activer le glissement avec le clavier, appuyez sur Alt+Entrée. Une fois ce…" at bounding box center [216, 170] width 405 height 205
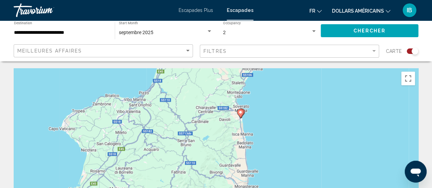
drag, startPoint x: 220, startPoint y: 150, endPoint x: 312, endPoint y: 97, distance: 106.2
click at [312, 97] on div "Pour activer le glissement avec le clavier, appuyez sur Alt+Entrée. Une fois ce…" at bounding box center [216, 170] width 405 height 205
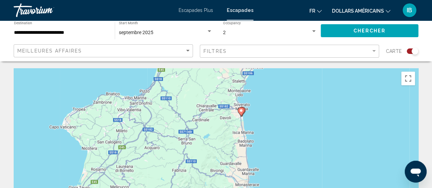
click at [242, 112] on image "Contenu principal" at bounding box center [241, 111] width 4 height 4
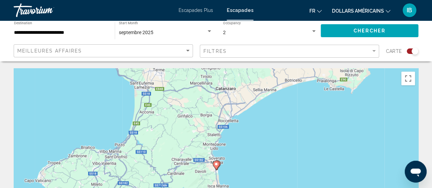
click at [216, 165] on image "Contenu principal" at bounding box center [216, 164] width 4 height 4
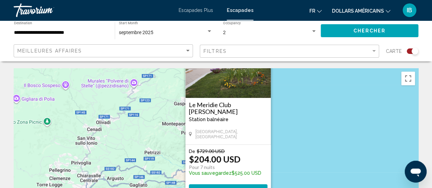
drag, startPoint x: 305, startPoint y: 153, endPoint x: 321, endPoint y: 50, distance: 104.4
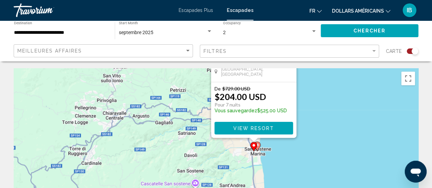
drag, startPoint x: 313, startPoint y: 138, endPoint x: 336, endPoint y: 125, distance: 26.6
click at [336, 125] on div "Pour activer le glissement avec le clavier, appuyez sur Alt+Entrée. Une fois ce…" at bounding box center [216, 170] width 405 height 205
click at [258, 148] on icon "Contenu principal" at bounding box center [257, 146] width 6 height 9
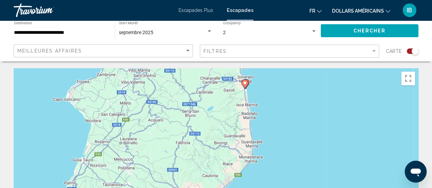
drag, startPoint x: 256, startPoint y: 164, endPoint x: 288, endPoint y: 60, distance: 109.4
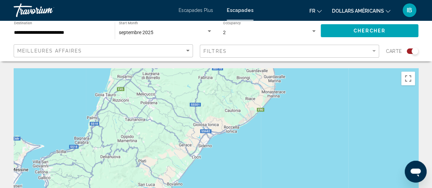
drag, startPoint x: 300, startPoint y: 108, endPoint x: 317, endPoint y: 74, distance: 38.5
click at [317, 74] on div "Pour activer le glissement avec le clavier, appuyez sur Alt+Entrée. Une fois ce…" at bounding box center [216, 170] width 405 height 205
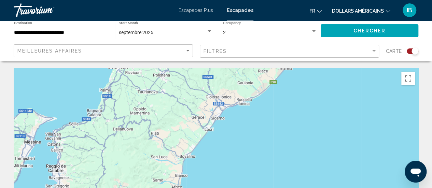
drag, startPoint x: 303, startPoint y: 115, endPoint x: 321, endPoint y: 81, distance: 39.0
click at [321, 81] on div "Pour activer le glissement avec le clavier, appuyez sur Alt+Entrée. Une fois ce…" at bounding box center [216, 170] width 405 height 205
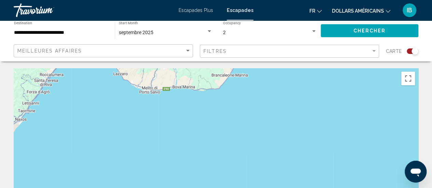
drag, startPoint x: 289, startPoint y: 171, endPoint x: 333, endPoint y: 60, distance: 119.2
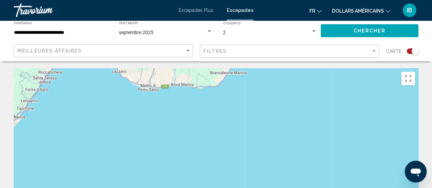
click at [292, 83] on div "Contenu principal" at bounding box center [216, 170] width 405 height 205
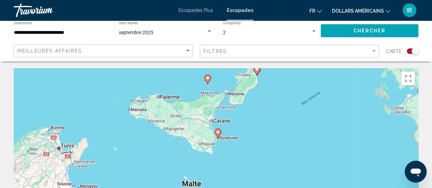
drag, startPoint x: 216, startPoint y: 124, endPoint x: 271, endPoint y: 128, distance: 55.8
click at [308, 112] on div "Pour activer le glissement avec le clavier, appuyez sur Alt+Entrée. Une fois ce…" at bounding box center [216, 170] width 405 height 205
click at [218, 136] on icon "Contenu principal" at bounding box center [218, 134] width 6 height 9
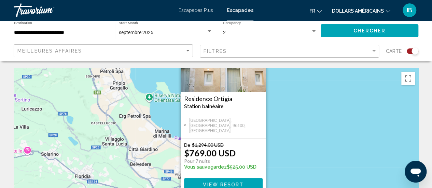
drag, startPoint x: 296, startPoint y: 147, endPoint x: 303, endPoint y: 84, distance: 62.6
click at [303, 84] on div "Pour activer le glissement avec le clavier, appuyez sur Alt+Entrée. Une fois ce…" at bounding box center [216, 170] width 405 height 205
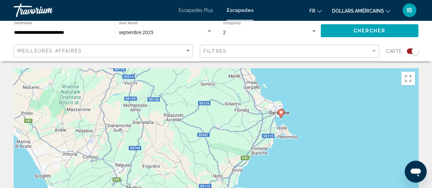
click at [303, 84] on div "Pour activer le glissement avec le clavier, appuyez sur Alt+Entrée. Une fois ce…" at bounding box center [216, 170] width 405 height 205
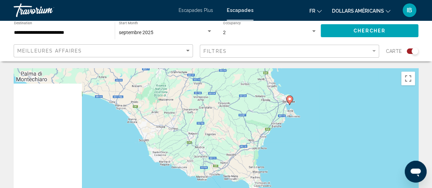
click at [303, 84] on div "Pour activer le glissement avec le clavier, appuyez sur Alt+Entrée. Une fois ce…" at bounding box center [216, 170] width 405 height 205
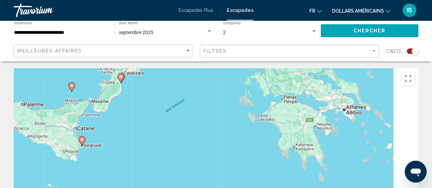
drag, startPoint x: 359, startPoint y: 134, endPoint x: 108, endPoint y: 181, distance: 255.3
click at [108, 181] on div "Pour activer le glissement avec le clavier, appuyez sur Alt+Entrée. Une fois ce…" at bounding box center [216, 170] width 405 height 205
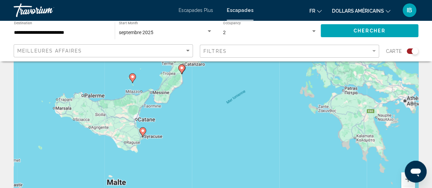
drag, startPoint x: 171, startPoint y: 128, endPoint x: 259, endPoint y: 194, distance: 110.5
click at [259, 123] on html "**********" at bounding box center [216, 29] width 432 height 188
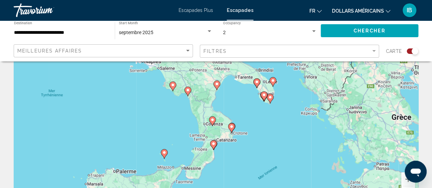
scroll to position [98, 0]
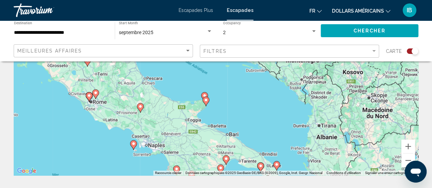
drag, startPoint x: 308, startPoint y: 176, endPoint x: 310, endPoint y: 131, distance: 45.9
drag, startPoint x: 241, startPoint y: 107, endPoint x: 328, endPoint y: 163, distance: 103.2
click at [328, 163] on div "Pour activer le glissement avec le clavier, appuyez sur Alt+Entrée. Une fois ce…" at bounding box center [216, 73] width 405 height 205
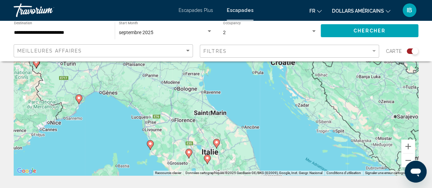
drag, startPoint x: 287, startPoint y: 108, endPoint x: 330, endPoint y: 164, distance: 70.9
click at [330, 164] on div "Pour activer le glissement avec le clavier, appuyez sur Alt+Entrée. Une fois ce…" at bounding box center [216, 73] width 405 height 205
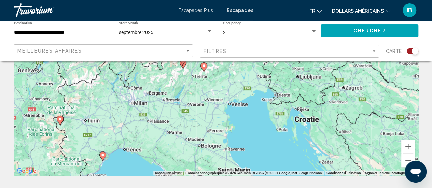
drag, startPoint x: 266, startPoint y: 99, endPoint x: 277, endPoint y: 148, distance: 50.1
click at [277, 148] on div "Pour activer le glissement avec le clavier, appuyez sur Alt+Entrée. Une fois ce…" at bounding box center [216, 73] width 405 height 205
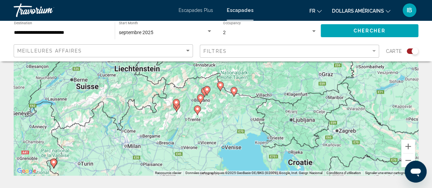
drag, startPoint x: 249, startPoint y: 123, endPoint x: 244, endPoint y: 158, distance: 34.9
click at [244, 158] on div "Pour activer le glissement avec le clavier, appuyez sur Alt+Entrée. Une fois ce…" at bounding box center [216, 73] width 405 height 205
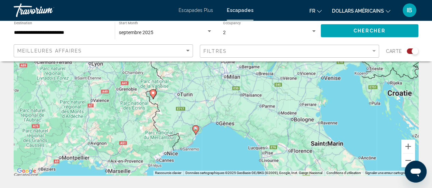
drag, startPoint x: 209, startPoint y: 157, endPoint x: 309, endPoint y: 83, distance: 124.2
click at [309, 83] on div "Pour activer le glissement avec le clavier, appuyez sur Alt+Entrée. Une fois ce…" at bounding box center [216, 73] width 405 height 205
click at [63, 34] on input "**********" at bounding box center [61, 32] width 94 height 5
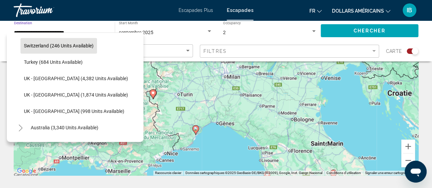
scroll to position [426, 0]
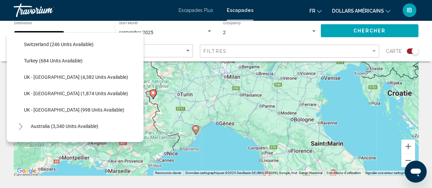
click at [347, 106] on div "Pour activer le glissement avec le clavier, appuyez sur Alt+Entrée. Une fois ce…" at bounding box center [216, 73] width 405 height 205
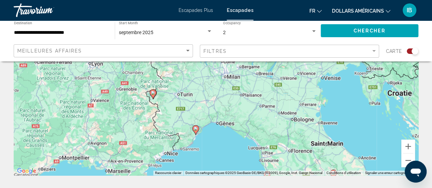
click at [195, 14] on div "Escapades Plus Escapades fr English Español Français Italiano Português русский…" at bounding box center [216, 10] width 432 height 14
click at [191, 10] on font "Escapades Plus" at bounding box center [196, 10] width 35 height 5
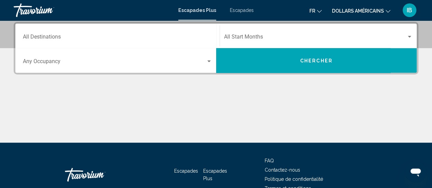
click at [94, 37] on input "Destination All Destinations" at bounding box center [117, 38] width 189 height 6
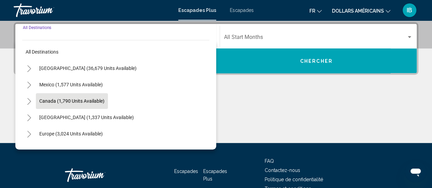
scroll to position [21, 0]
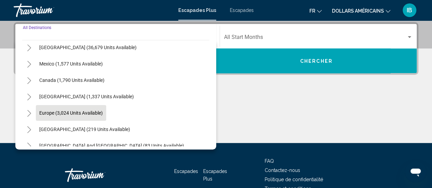
click at [74, 114] on span "Europe (3,024 units available)" at bounding box center [71, 112] width 64 height 5
type input "**********"
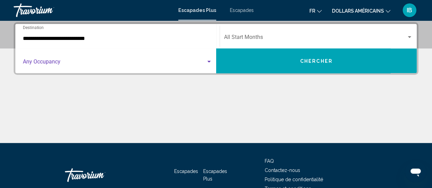
click at [99, 65] on span "Search widget" at bounding box center [114, 63] width 183 height 6
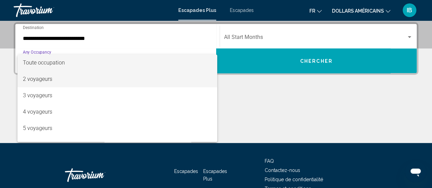
click at [82, 83] on span "2 voyageurs" at bounding box center [117, 79] width 189 height 16
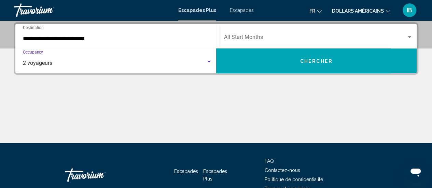
click at [246, 37] on span "Search widget" at bounding box center [315, 39] width 183 height 6
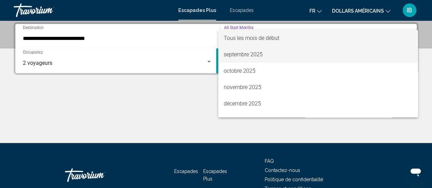
click at [239, 58] on span "septembre 2025" at bounding box center [318, 54] width 189 height 16
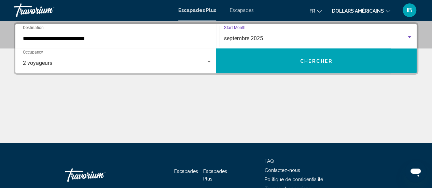
click at [254, 63] on button "Chercher" at bounding box center [316, 61] width 201 height 25
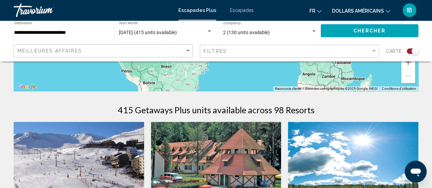
scroll to position [180, 0]
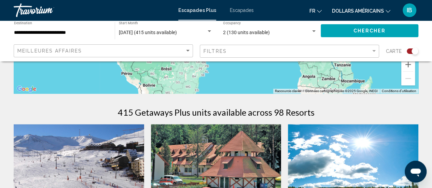
click at [76, 33] on input "**********" at bounding box center [61, 32] width 94 height 5
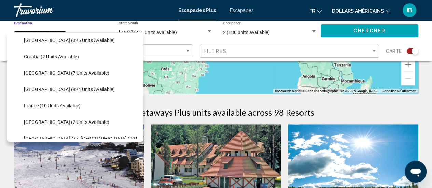
scroll to position [139, 0]
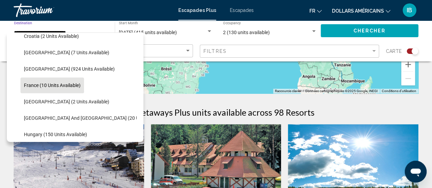
click at [55, 84] on span "France (10 units available)" at bounding box center [52, 85] width 57 height 5
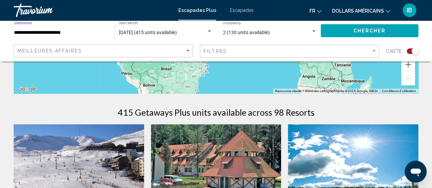
click at [362, 28] on span "Chercher" at bounding box center [369, 30] width 32 height 5
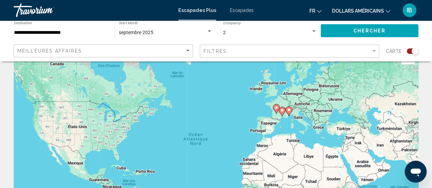
scroll to position [14, 0]
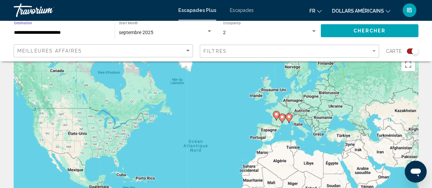
click at [78, 34] on input "**********" at bounding box center [61, 32] width 94 height 5
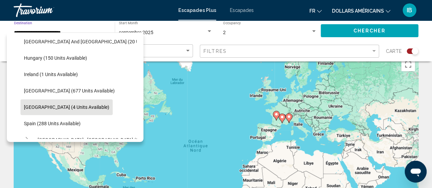
scroll to position [249, 0]
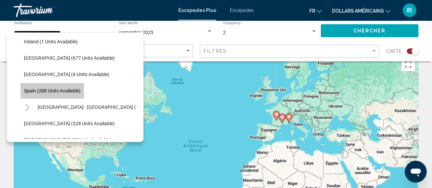
click at [48, 94] on button "Spain (288 units available)" at bounding box center [53, 91] width 64 height 16
type input "**********"
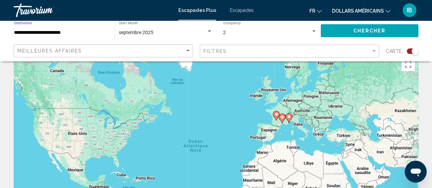
click at [345, 33] on button "Chercher" at bounding box center [370, 30] width 98 height 13
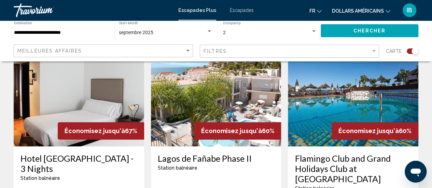
scroll to position [201, 0]
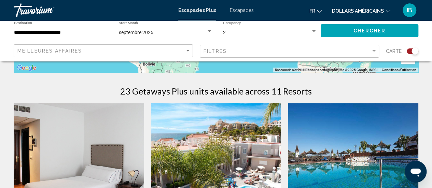
click at [219, 149] on img "Contenu principal" at bounding box center [216, 157] width 131 height 109
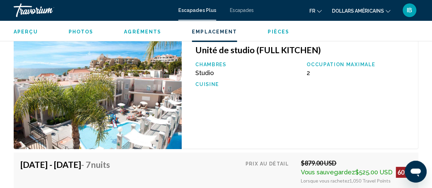
scroll to position [1199, 0]
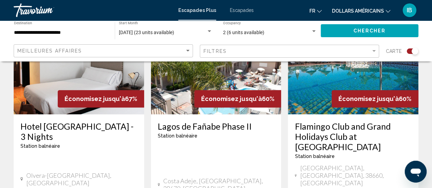
scroll to position [299, 0]
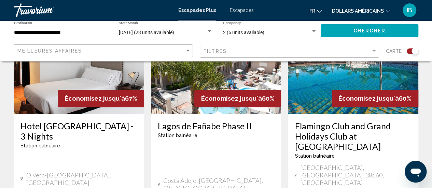
click at [319, 75] on img "Contenu principal" at bounding box center [353, 59] width 131 height 109
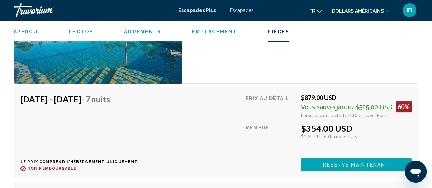
scroll to position [1347, 0]
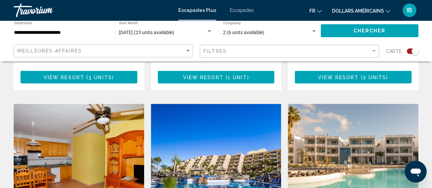
scroll to position [474, 0]
click at [216, 121] on img "Contenu principal" at bounding box center [216, 158] width 131 height 109
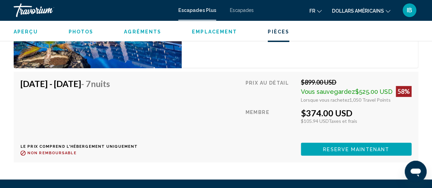
scroll to position [1351, 0]
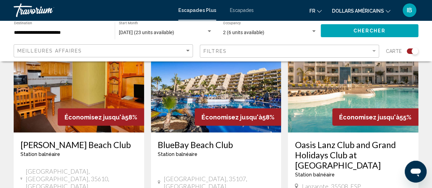
scroll to position [552, 0]
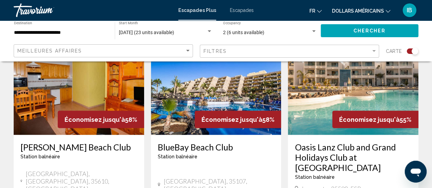
click at [332, 84] on img "Contenu principal" at bounding box center [353, 80] width 131 height 109
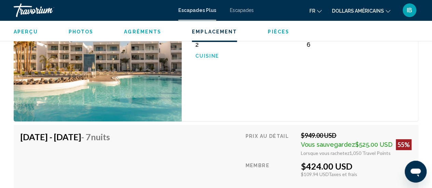
scroll to position [1302, 0]
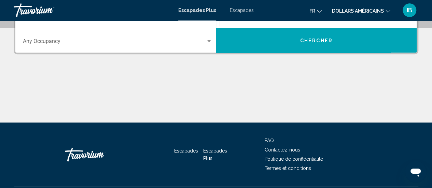
scroll to position [178, 0]
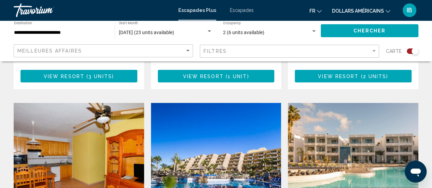
scroll to position [529, 0]
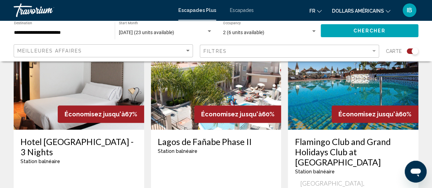
click at [195, 95] on img "Contenu principal" at bounding box center [216, 75] width 131 height 109
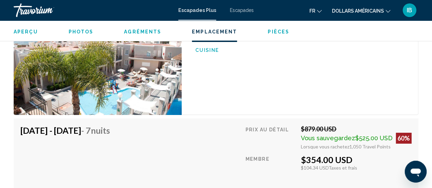
scroll to position [1234, 0]
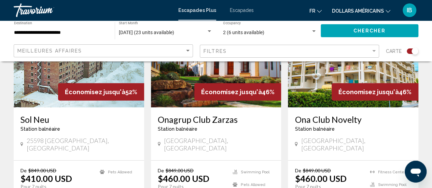
scroll to position [777, 0]
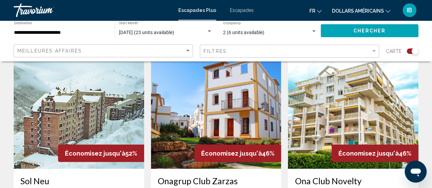
click at [195, 95] on img "Contenu principal" at bounding box center [216, 114] width 131 height 109
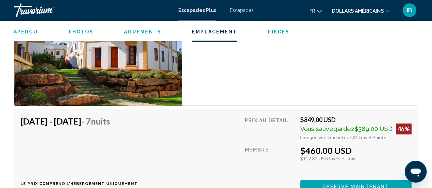
scroll to position [1322, 0]
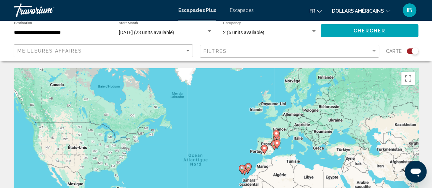
click at [236, 12] on font "Escapades" at bounding box center [242, 10] width 24 height 5
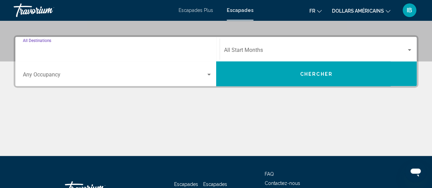
click at [74, 52] on input "Destination All Destinations" at bounding box center [117, 52] width 189 height 6
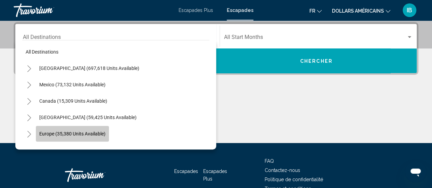
click at [60, 137] on button "Europe (35,380 units available)" at bounding box center [72, 134] width 73 height 16
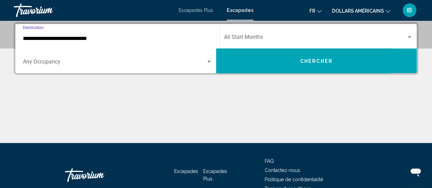
click at [62, 37] on input "**********" at bounding box center [117, 39] width 189 height 6
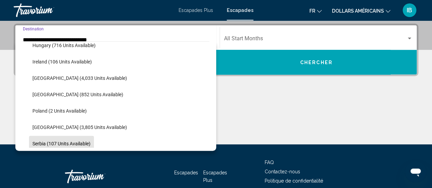
scroll to position [302, 0]
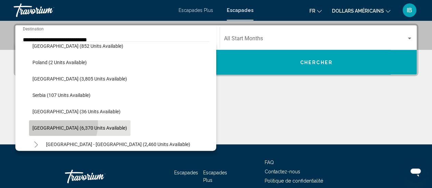
click at [55, 123] on button "[GEOGRAPHIC_DATA] (6,370 units available)" at bounding box center [79, 128] width 101 height 16
type input "**********"
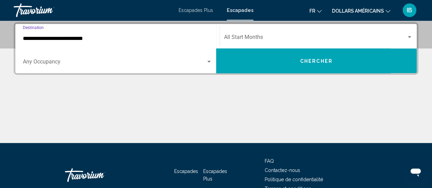
click at [236, 31] on div "Start Month All Start Months" at bounding box center [318, 37] width 189 height 22
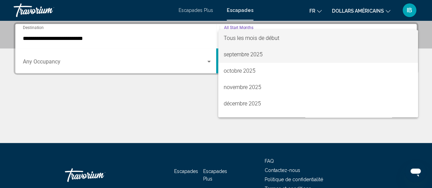
click at [236, 58] on span "septembre 2025" at bounding box center [318, 54] width 189 height 16
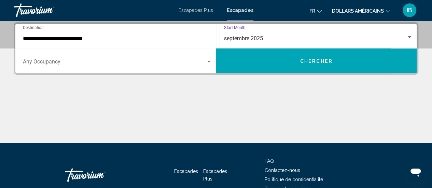
click at [152, 65] on span "Search widget" at bounding box center [114, 63] width 183 height 6
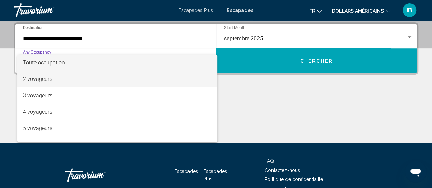
click at [119, 85] on span "2 voyageurs" at bounding box center [117, 79] width 189 height 16
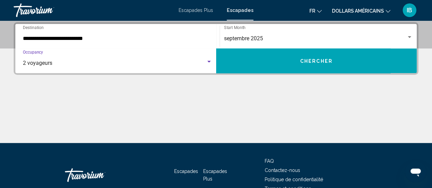
click at [289, 53] on button "Chercher" at bounding box center [316, 61] width 201 height 25
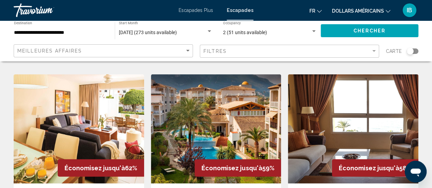
scroll to position [786, 0]
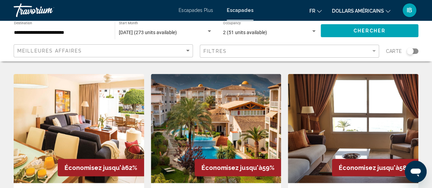
click at [337, 100] on img "Contenu principal" at bounding box center [353, 128] width 131 height 109
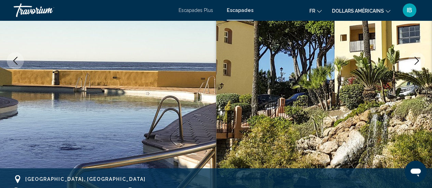
scroll to position [122, 0]
click at [417, 61] on icon "Next image" at bounding box center [417, 61] width 8 height 8
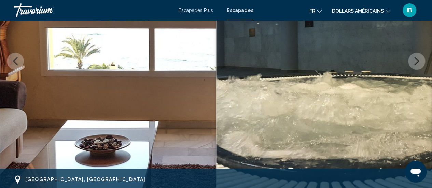
click at [417, 61] on icon "Next image" at bounding box center [417, 61] width 8 height 8
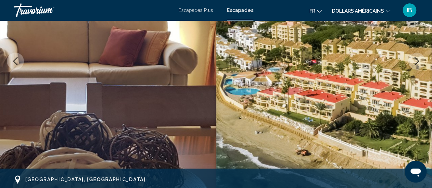
click at [417, 61] on icon "Next image" at bounding box center [417, 61] width 8 height 8
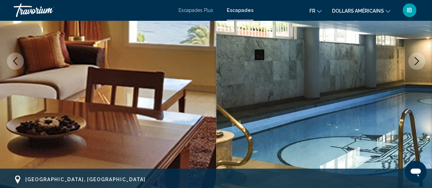
click at [417, 61] on icon "Next image" at bounding box center [417, 61] width 8 height 8
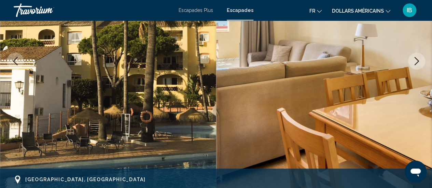
click at [417, 61] on icon "Next image" at bounding box center [417, 61] width 8 height 8
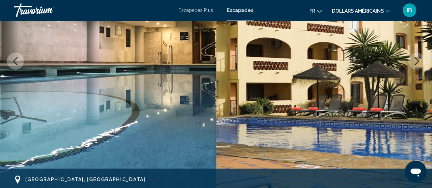
click at [417, 61] on icon "Next image" at bounding box center [417, 61] width 8 height 8
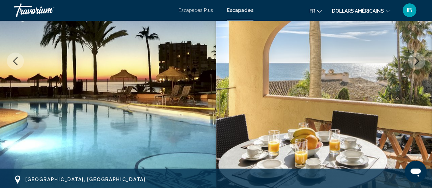
click at [417, 61] on icon "Next image" at bounding box center [417, 61] width 8 height 8
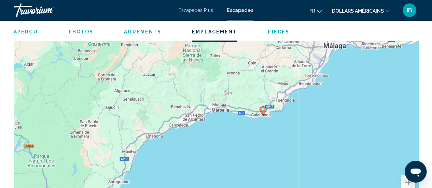
scroll to position [998, 0]
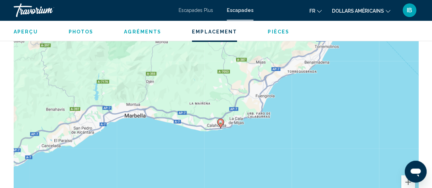
drag, startPoint x: 229, startPoint y: 100, endPoint x: 226, endPoint y: 138, distance: 37.7
click at [226, 138] on div "Pour activer le glissement avec le clavier, appuyez sur Alt+Entrée. Une fois ce…" at bounding box center [216, 108] width 405 height 205
